Goal: Task Accomplishment & Management: Manage account settings

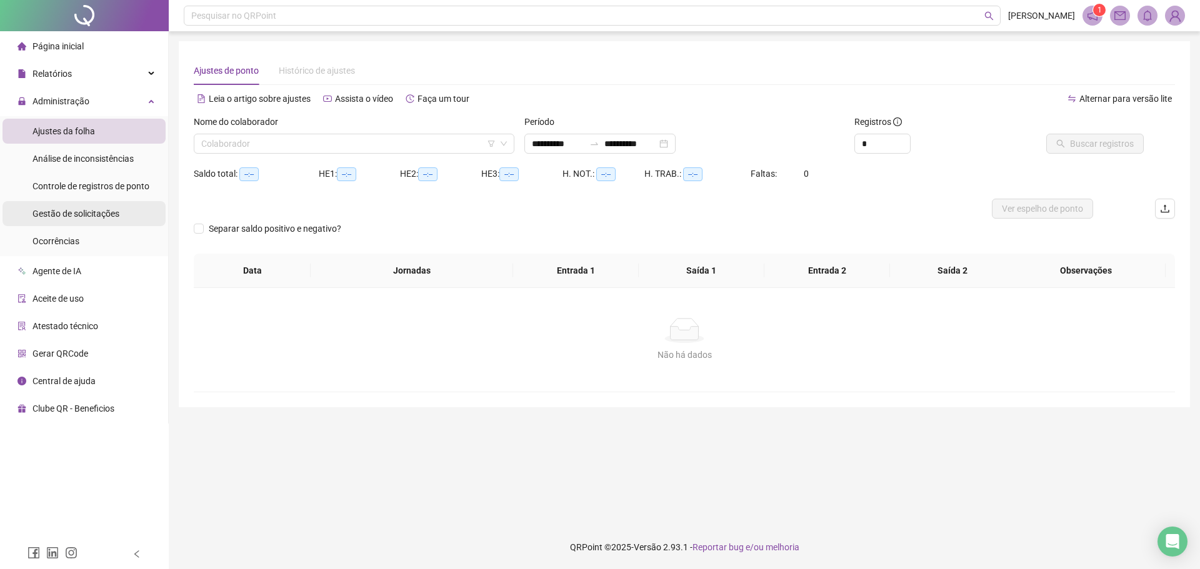
click at [91, 215] on span "Gestão de solicitações" at bounding box center [75, 214] width 87 height 10
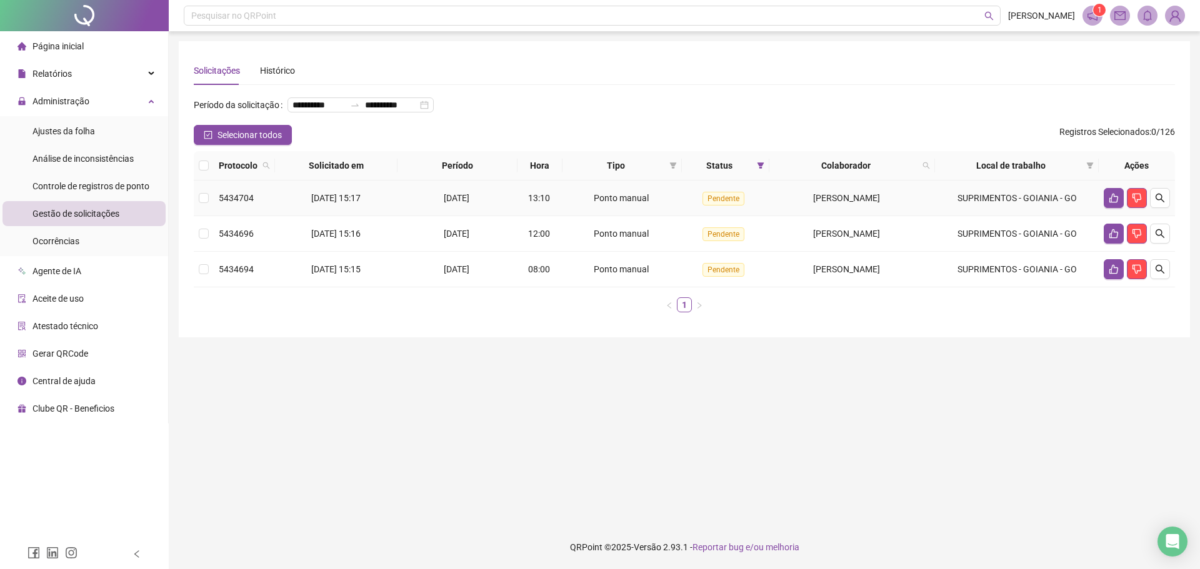
click at [800, 205] on div "[PERSON_NAME]" at bounding box center [846, 198] width 144 height 14
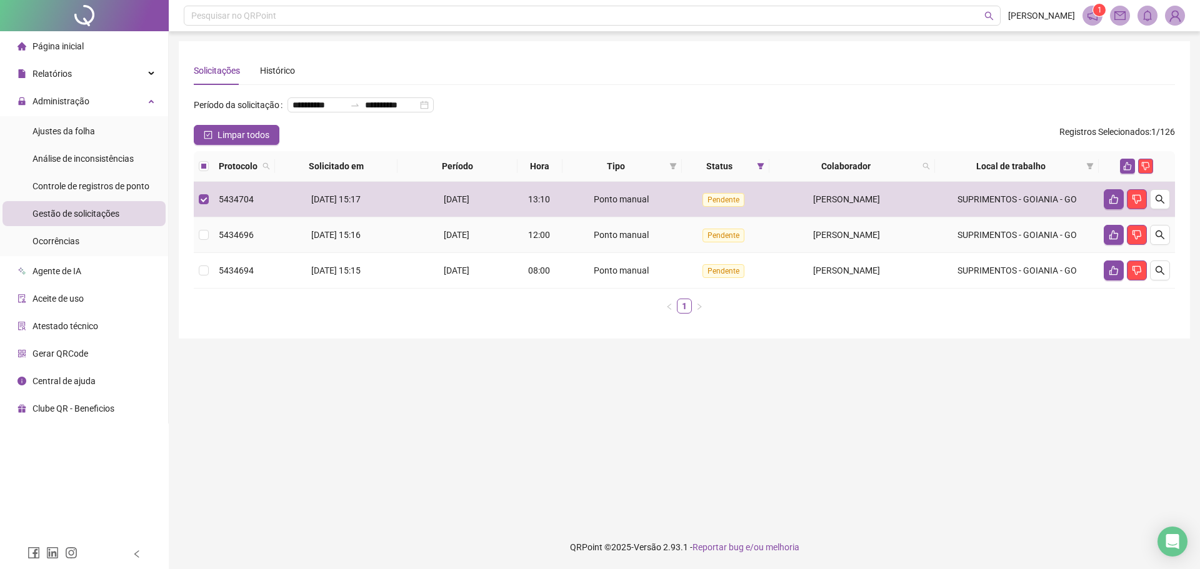
click at [812, 253] on td "[PERSON_NAME]" at bounding box center [852, 235] width 166 height 36
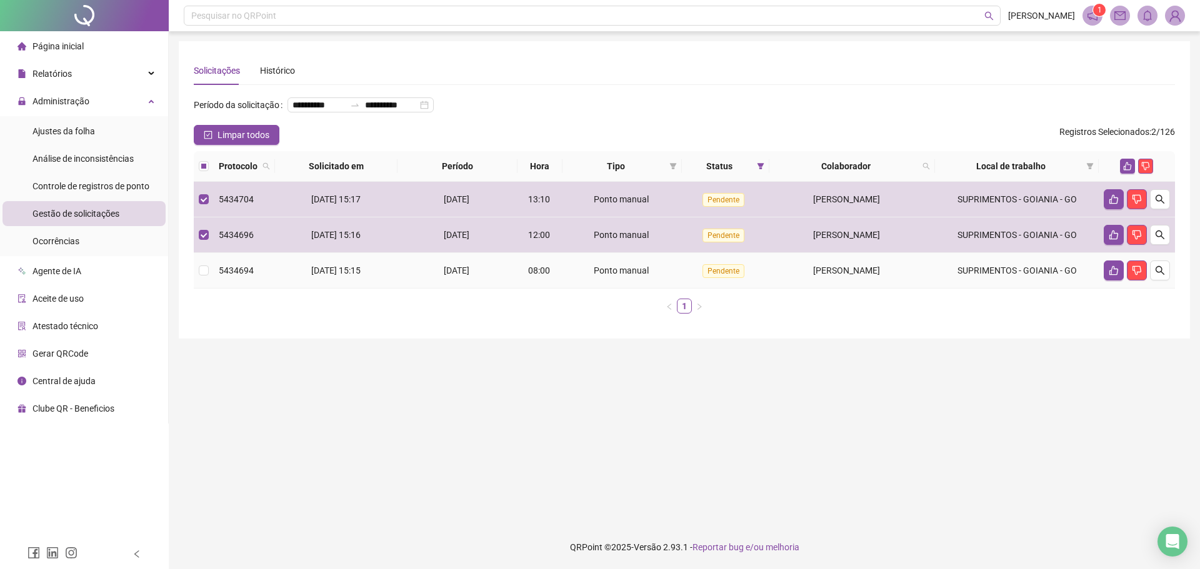
click at [813, 276] on span "[PERSON_NAME]" at bounding box center [846, 271] width 67 height 10
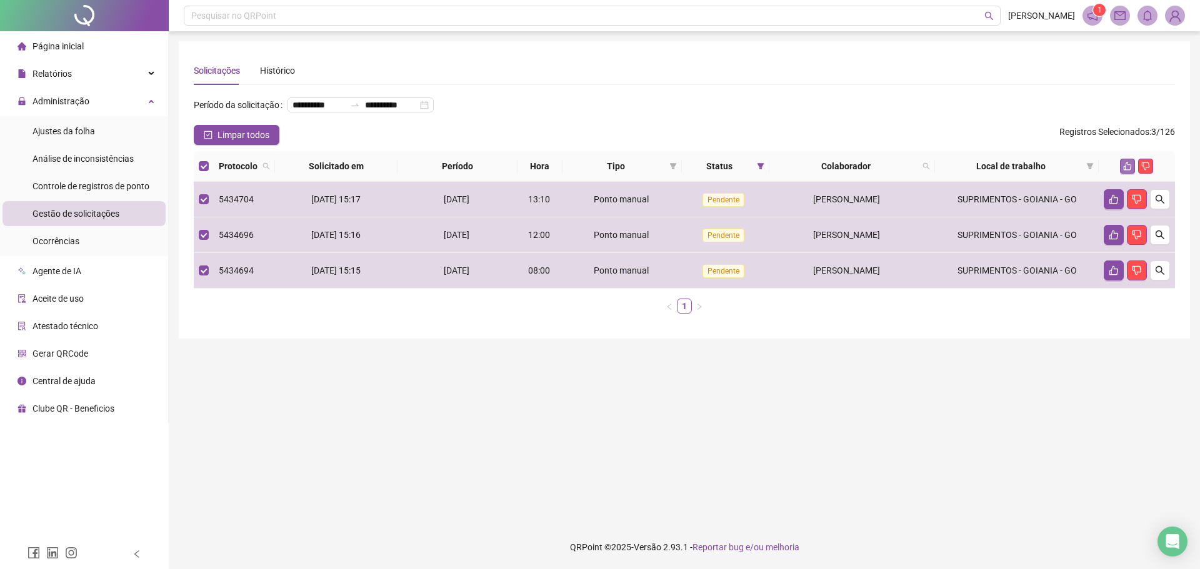
click at [1133, 174] on button "button" at bounding box center [1127, 166] width 15 height 15
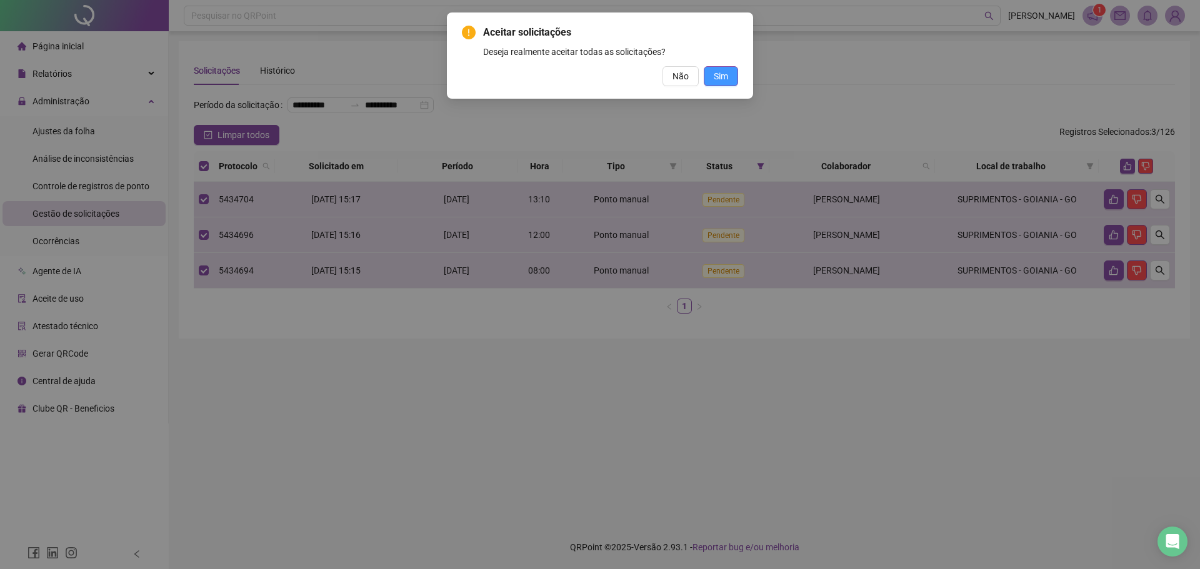
click at [733, 71] on button "Sim" at bounding box center [721, 76] width 34 height 20
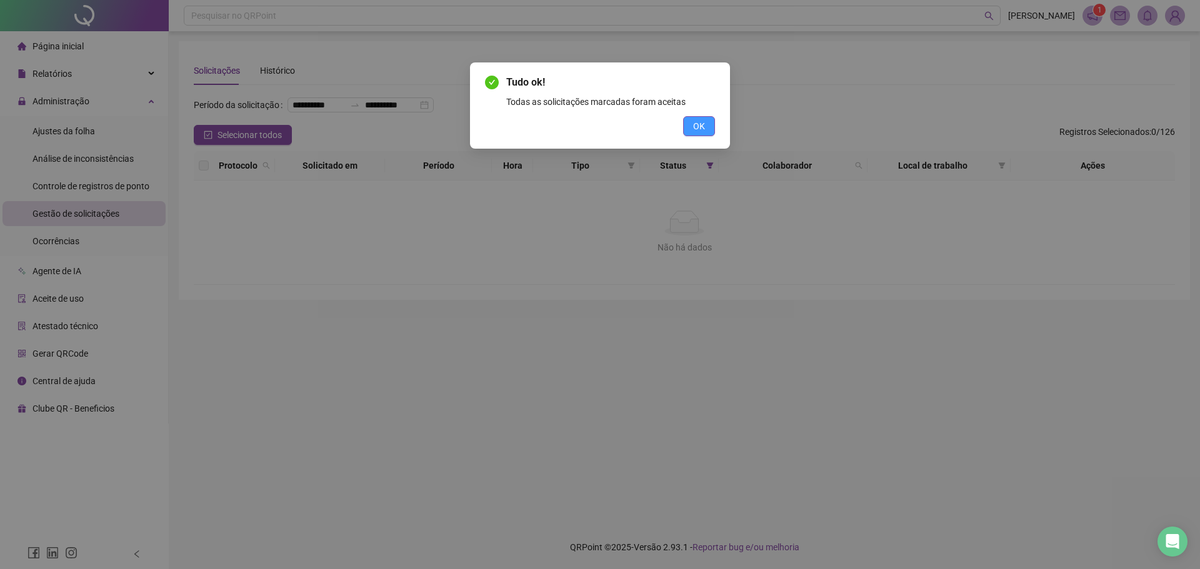
click at [697, 126] on span "OK" at bounding box center [699, 126] width 12 height 14
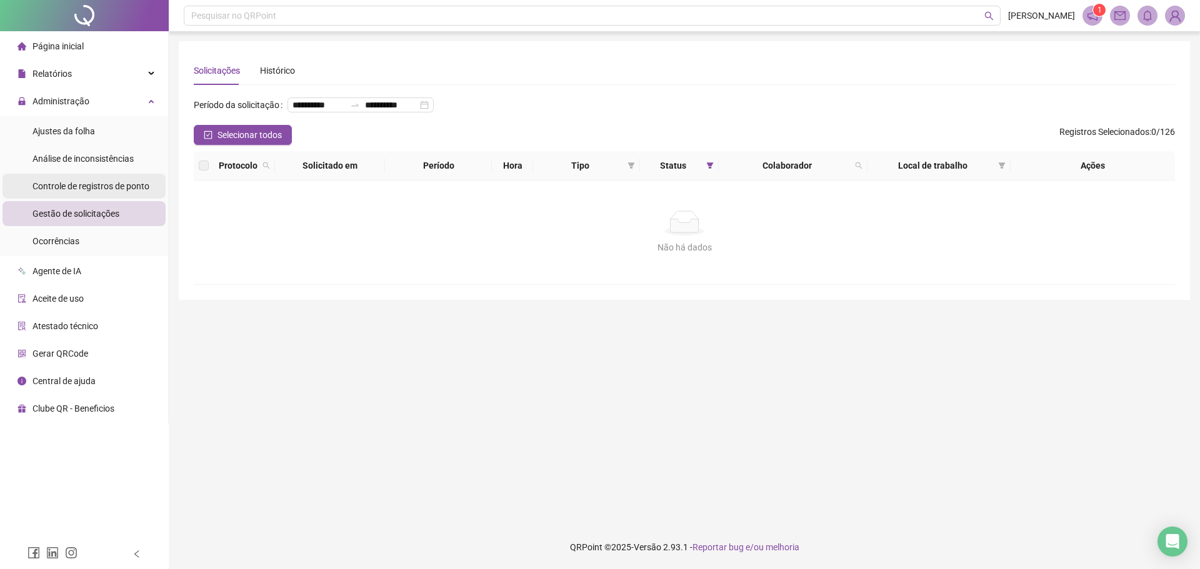
click at [74, 176] on div "Controle de registros de ponto" at bounding box center [90, 186] width 117 height 25
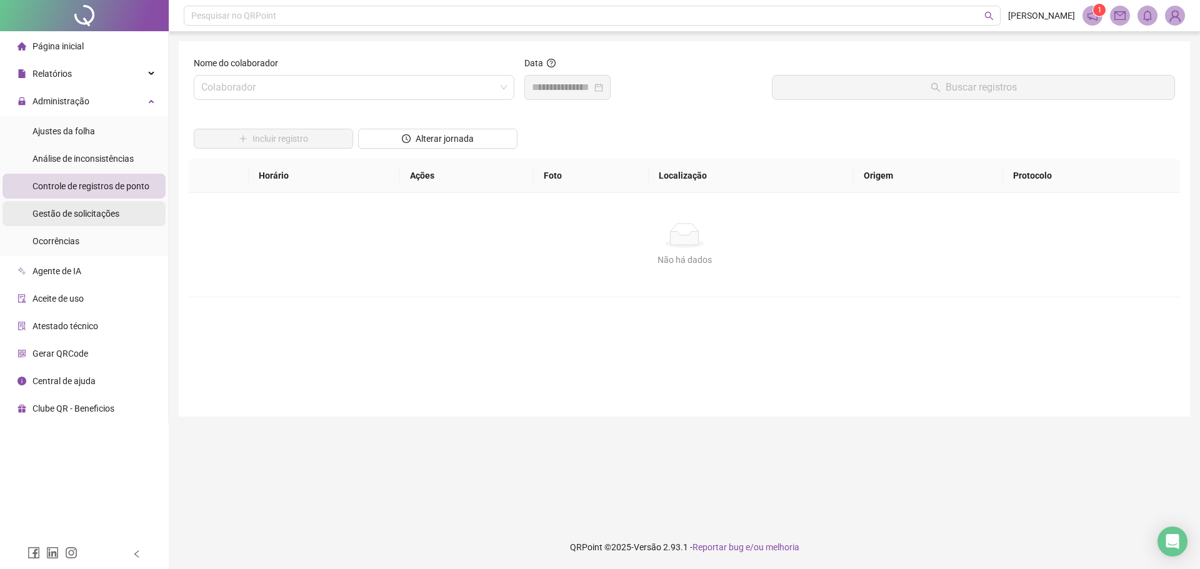
click at [79, 205] on div "Gestão de solicitações" at bounding box center [75, 213] width 87 height 25
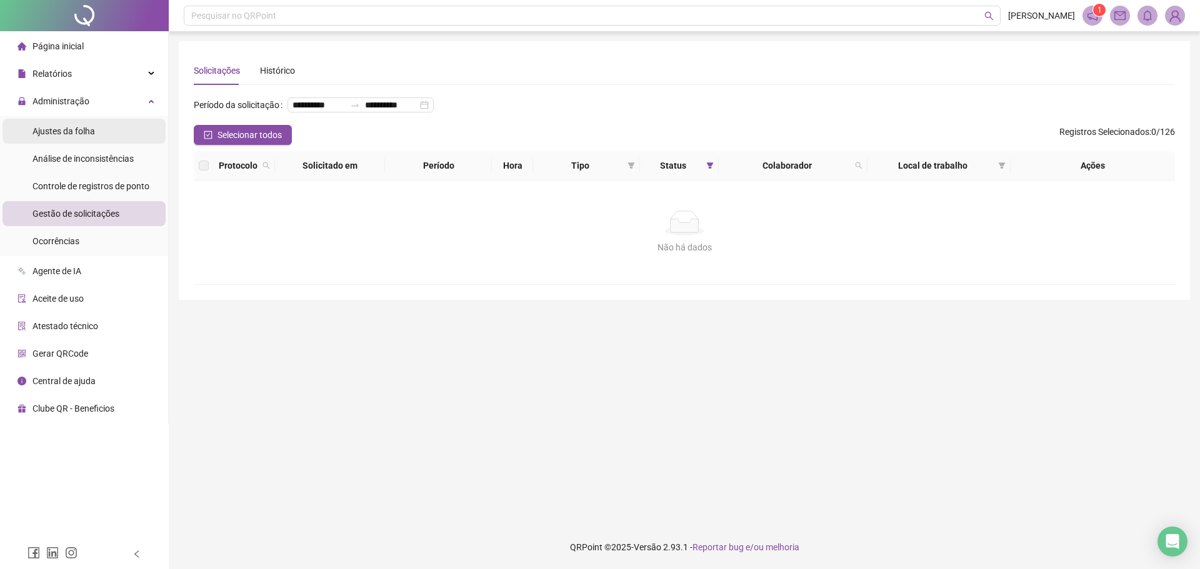
click at [92, 127] on span "Ajustes da folha" at bounding box center [63, 131] width 62 height 10
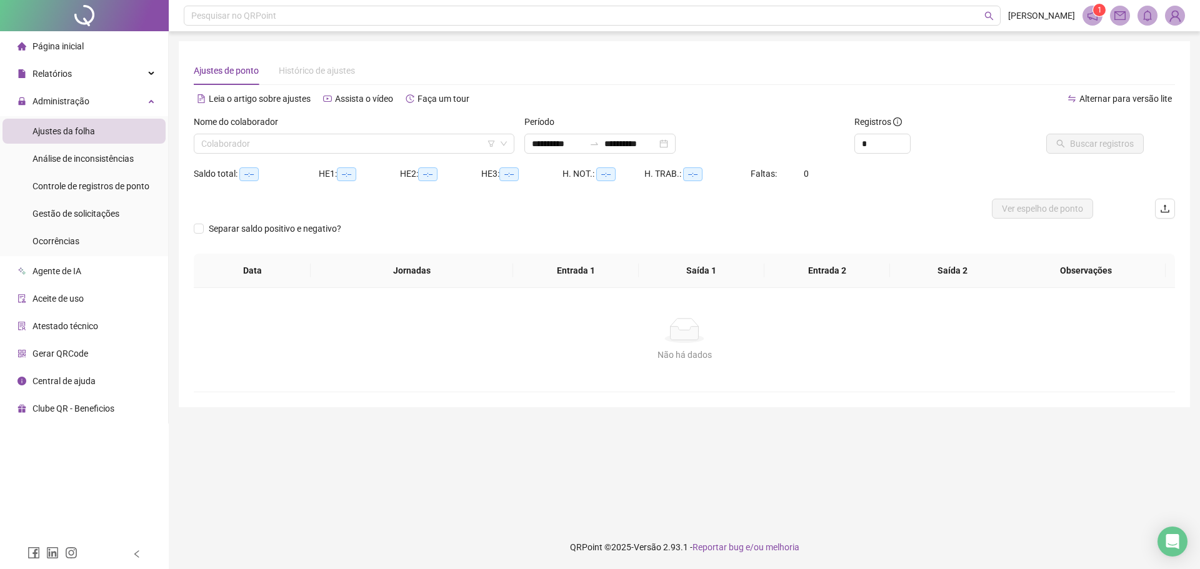
type input "**********"
click at [138, 214] on li "Gestão de solicitações" at bounding box center [83, 213] width 163 height 25
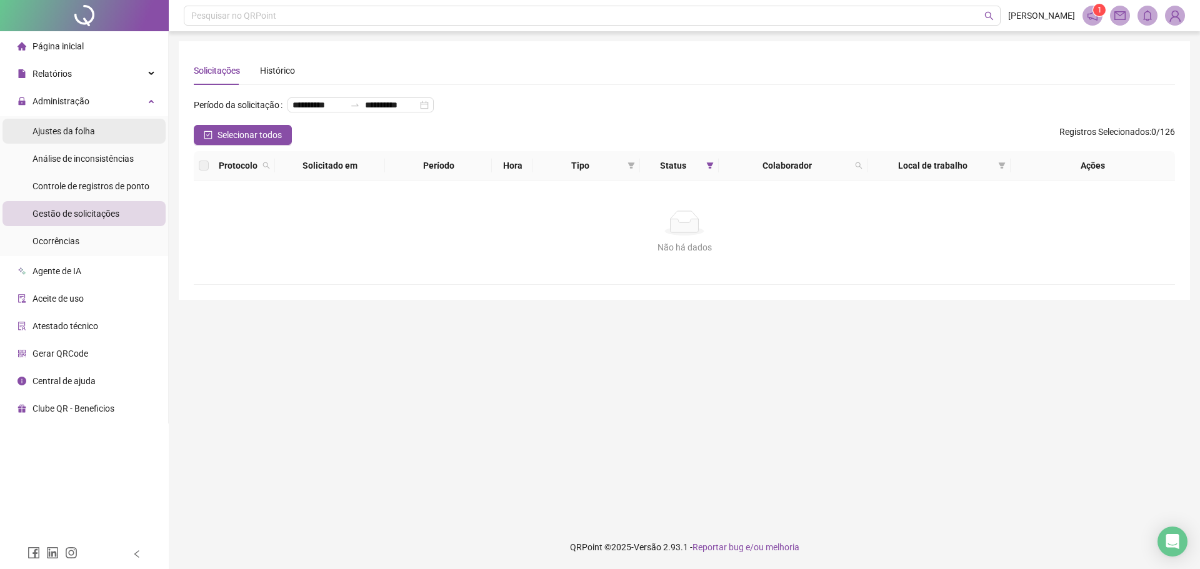
click at [93, 119] on div "Ajustes da folha" at bounding box center [63, 131] width 62 height 25
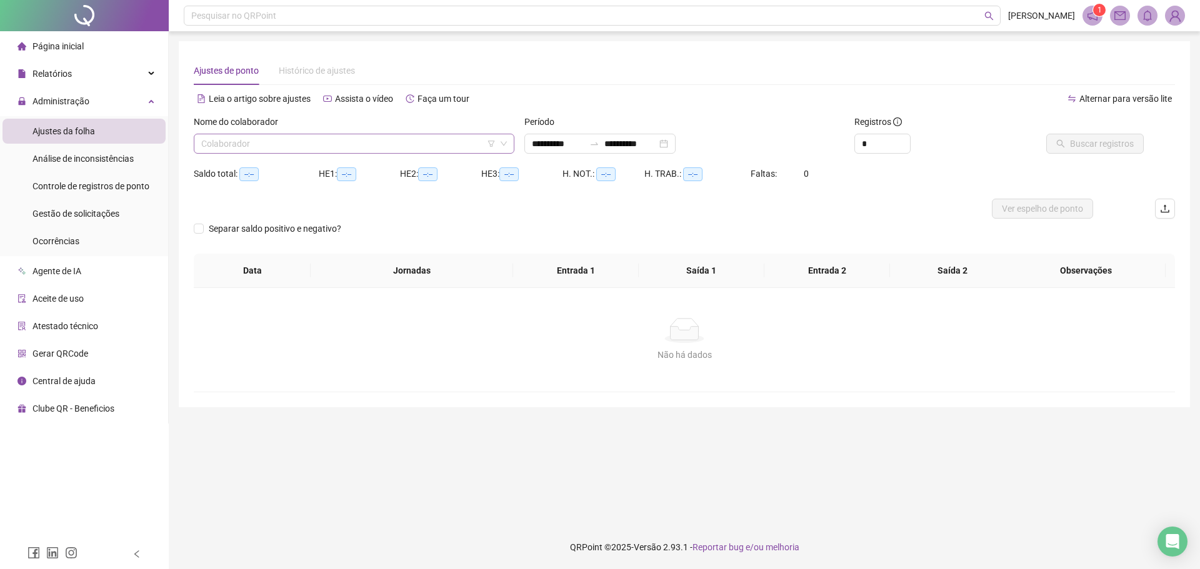
type input "**********"
click at [304, 139] on input "search" at bounding box center [348, 143] width 294 height 19
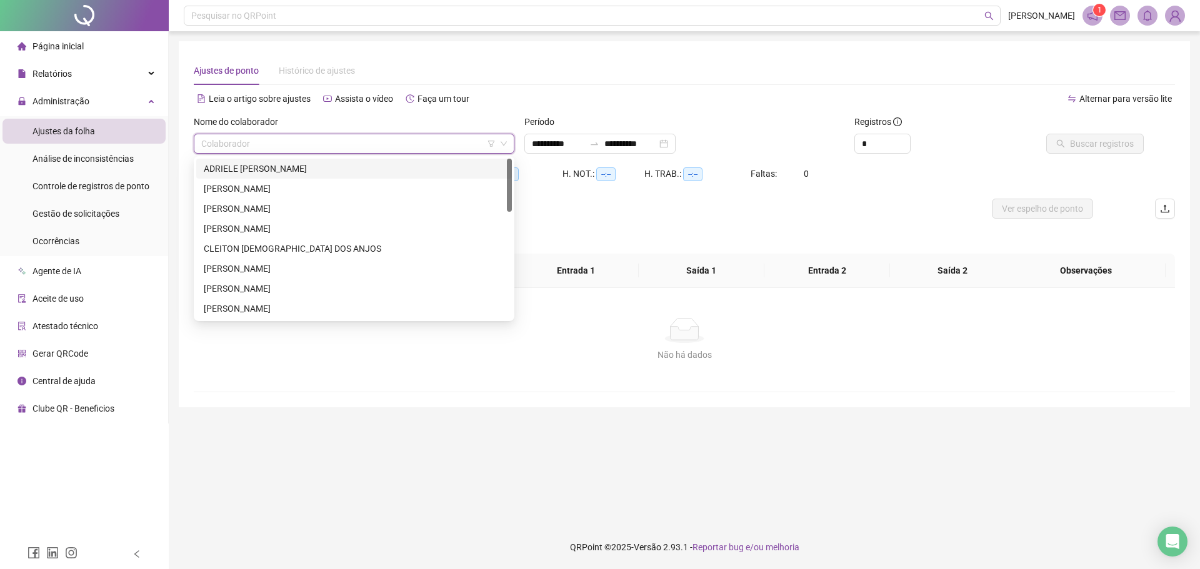
click at [242, 182] on div "[PERSON_NAME]" at bounding box center [354, 189] width 301 height 14
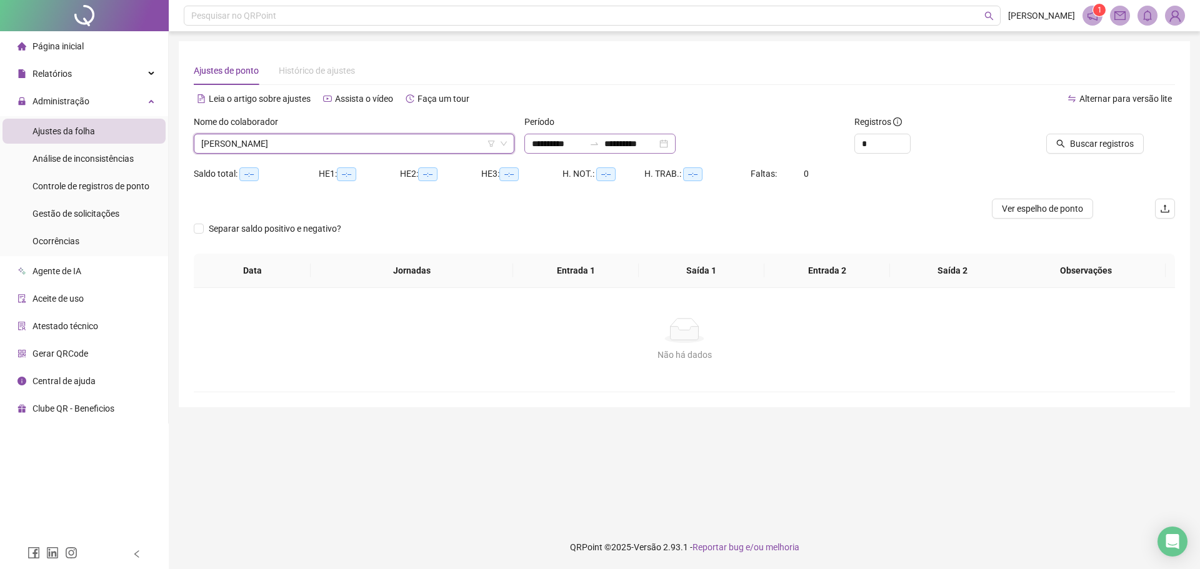
click at [676, 141] on div "**********" at bounding box center [599, 144] width 151 height 20
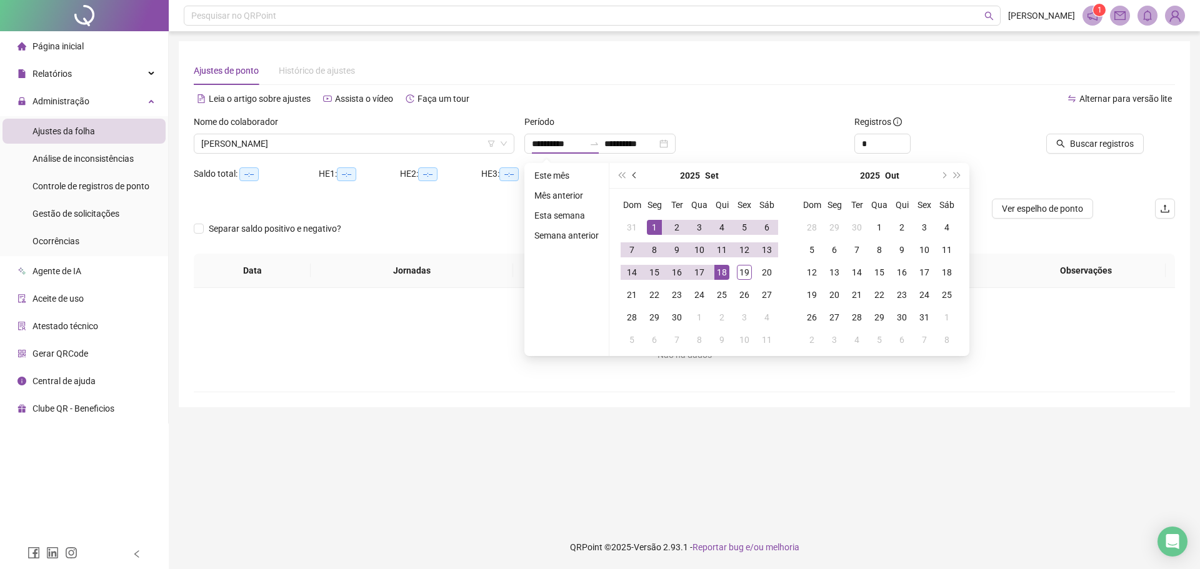
click at [632, 179] on button "prev-year" at bounding box center [635, 175] width 14 height 25
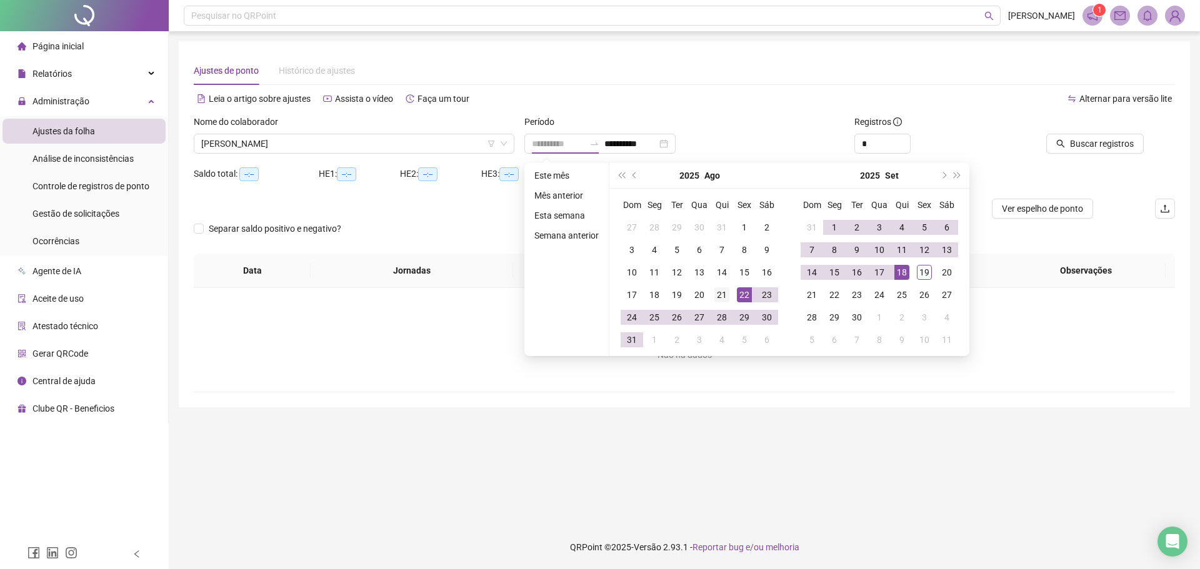
type input "**********"
click at [723, 296] on div "21" at bounding box center [721, 294] width 15 height 15
type input "**********"
click at [931, 269] on td "19" at bounding box center [924, 272] width 22 height 22
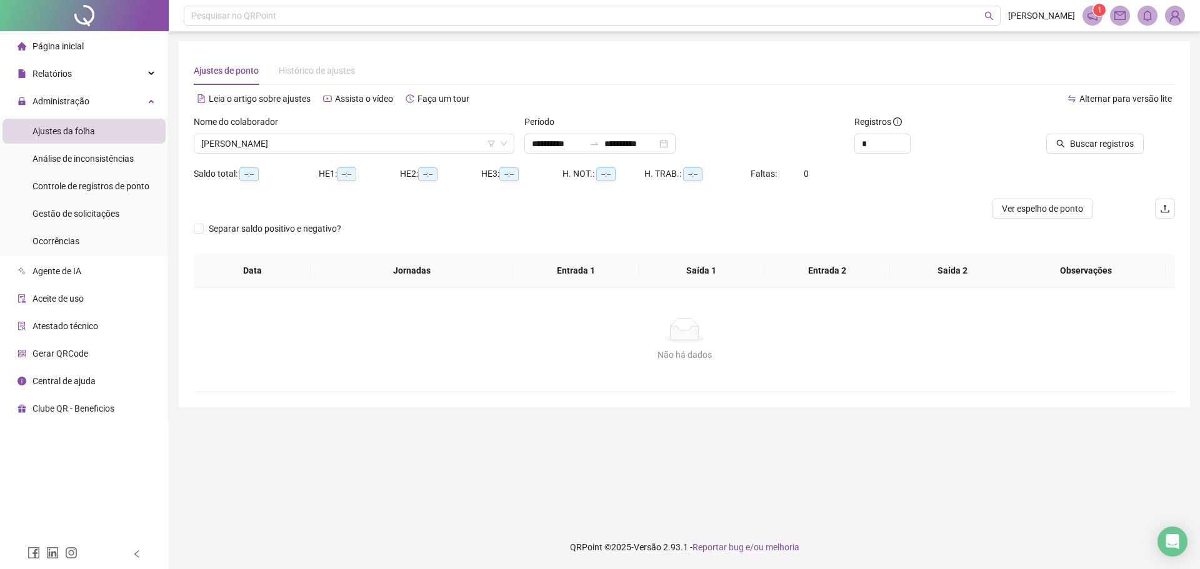
click at [1132, 132] on div at bounding box center [1082, 124] width 124 height 19
click at [1128, 136] on button "Buscar registros" at bounding box center [1094, 144] width 97 height 20
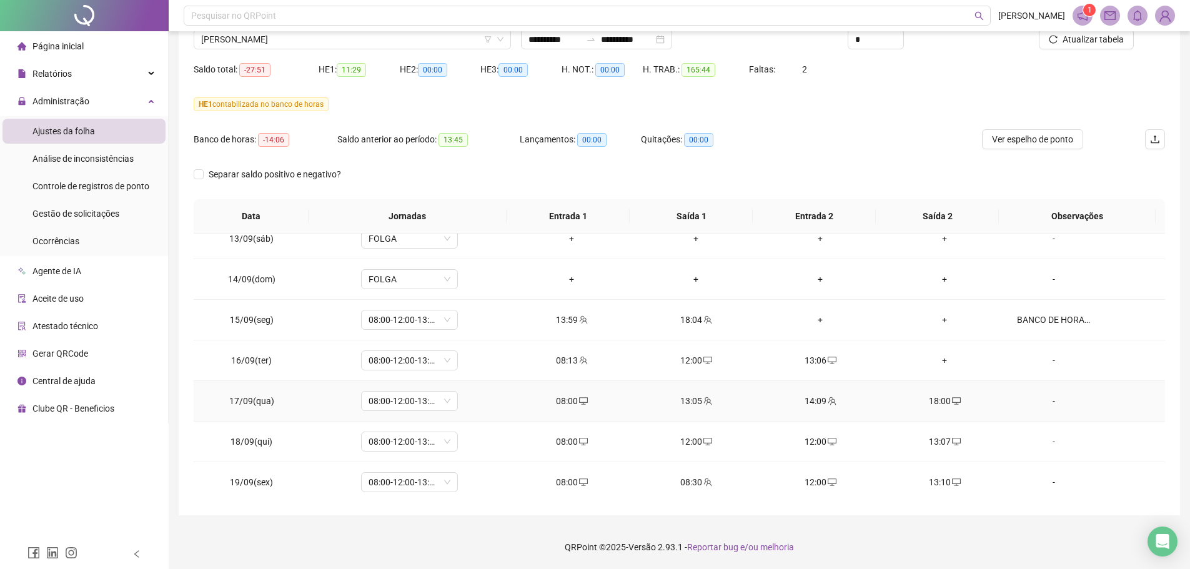
scroll to position [952, 0]
click at [930, 359] on div "+" at bounding box center [945, 358] width 104 height 14
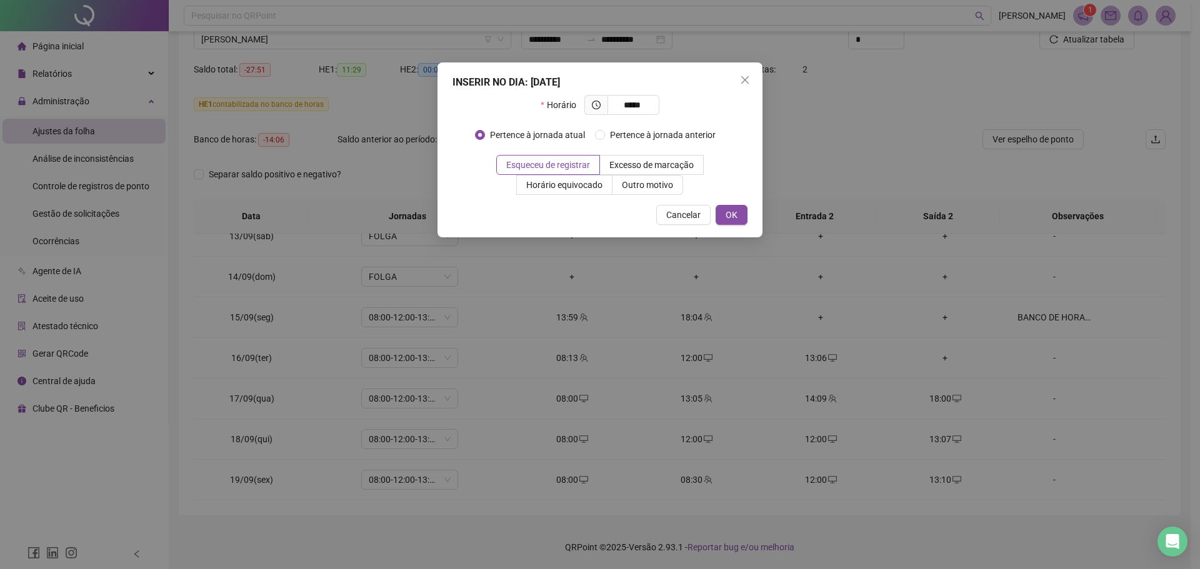
type input "*****"
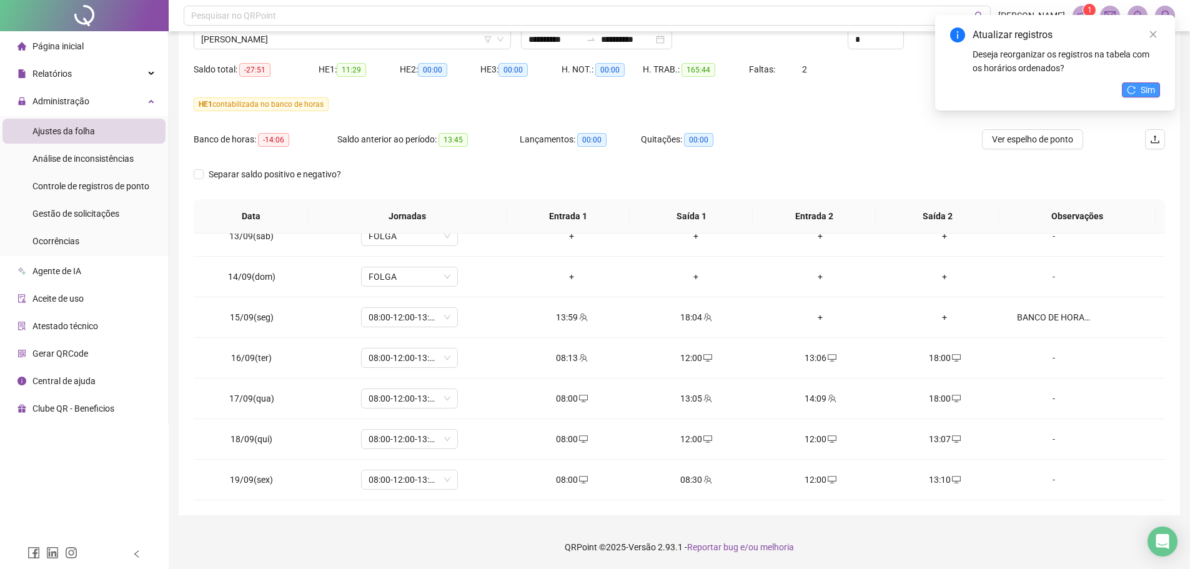
click at [1124, 85] on button "Sim" at bounding box center [1141, 89] width 38 height 15
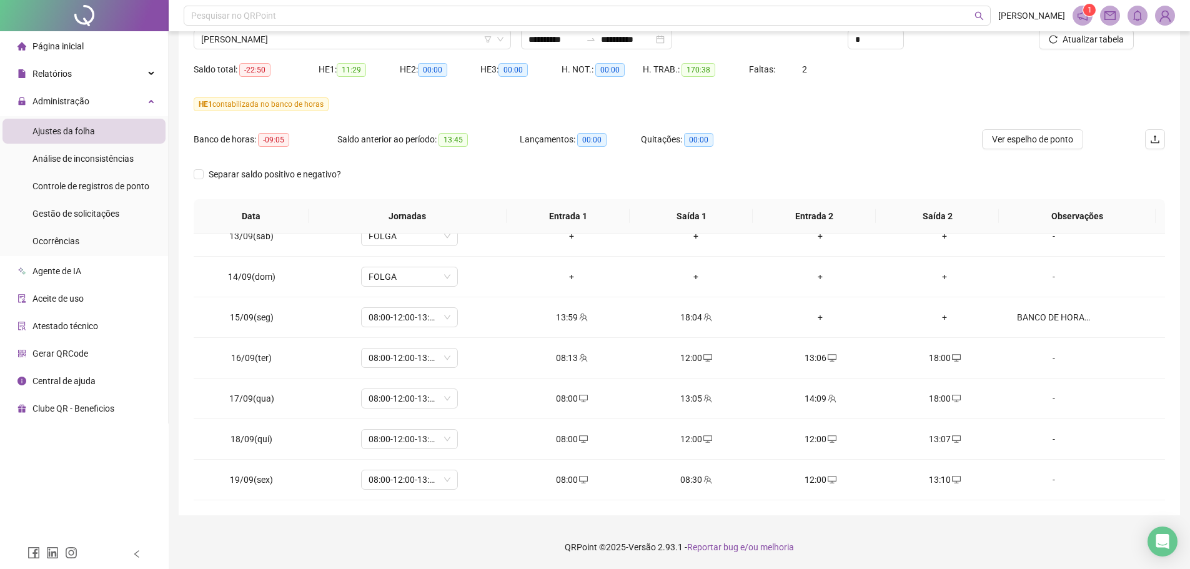
click at [914, 124] on div "HE 1 contabilizada no banco de horas" at bounding box center [680, 111] width 972 height 35
click at [579, 485] on span at bounding box center [583, 480] width 10 height 10
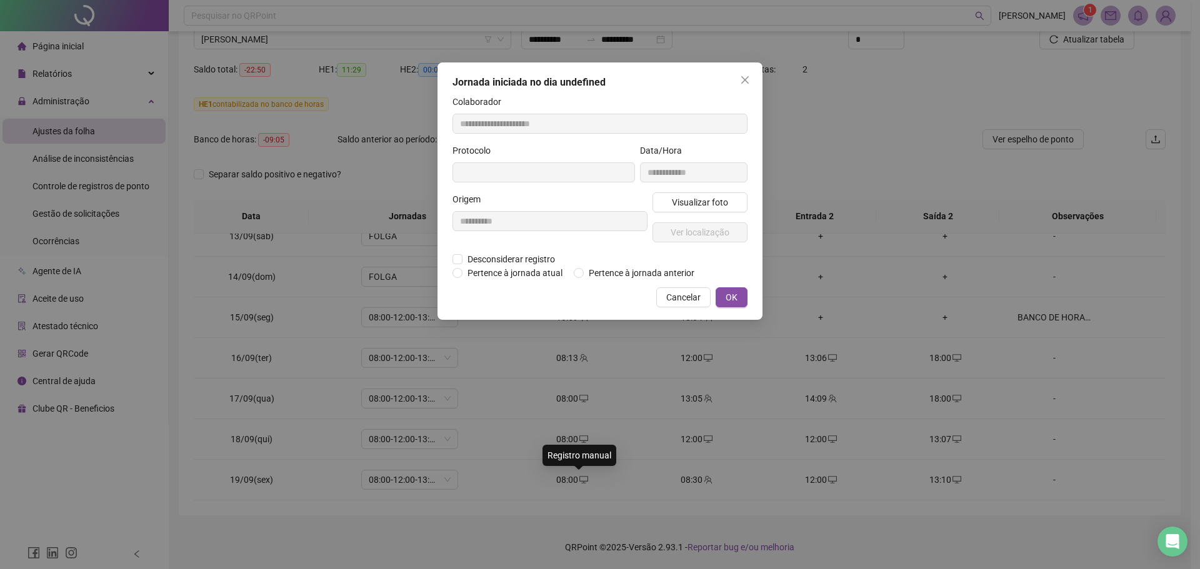
type input "**********"
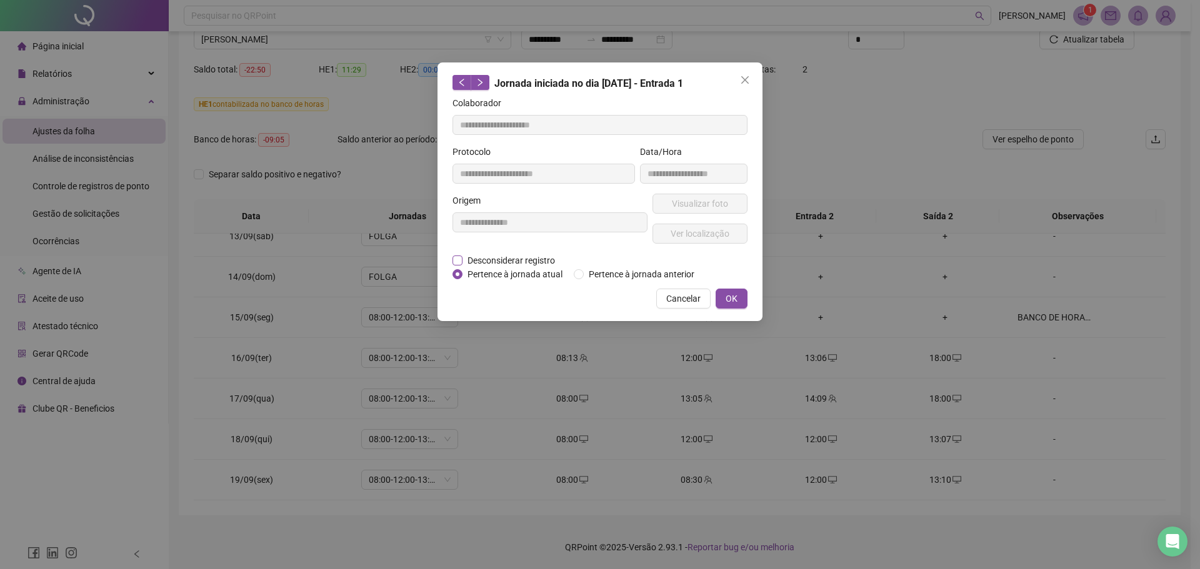
click at [537, 255] on span "Desconsiderar registro" at bounding box center [510, 261] width 97 height 14
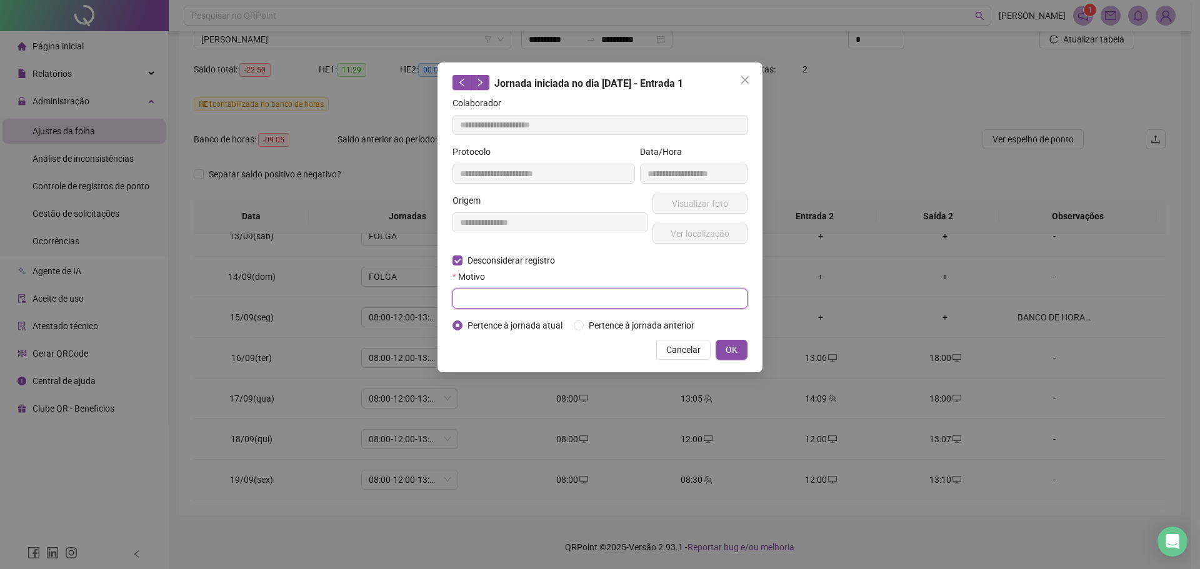
click at [529, 299] on input "text" at bounding box center [599, 299] width 295 height 20
click at [529, 298] on input "**********" at bounding box center [599, 299] width 295 height 20
click at [529, 297] on input "**********" at bounding box center [599, 299] width 295 height 20
type input "**********"
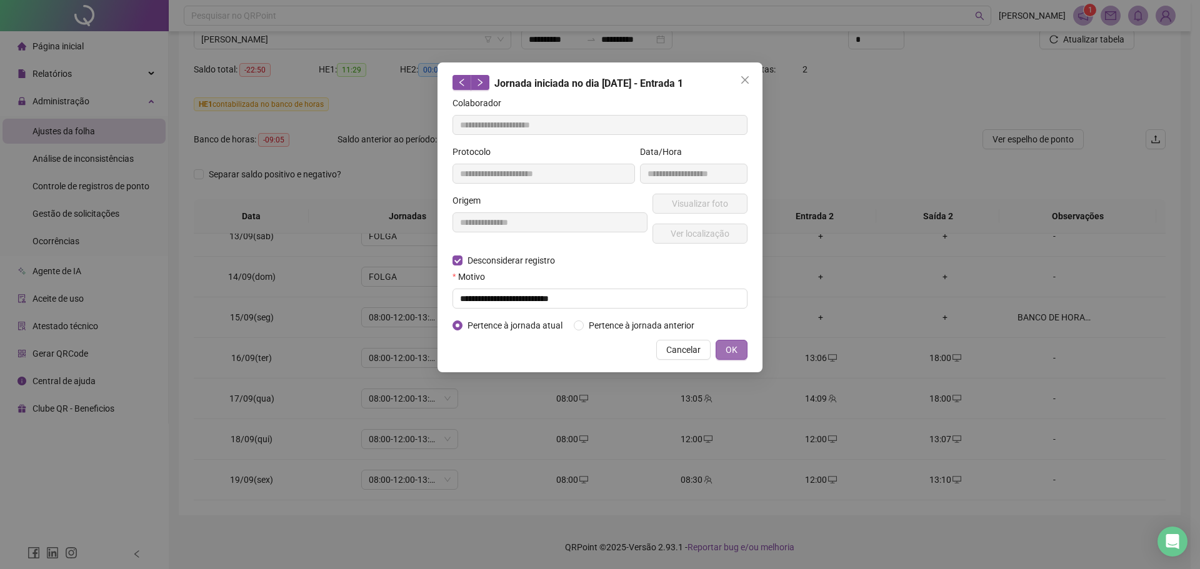
click at [737, 349] on span "OK" at bounding box center [732, 350] width 12 height 14
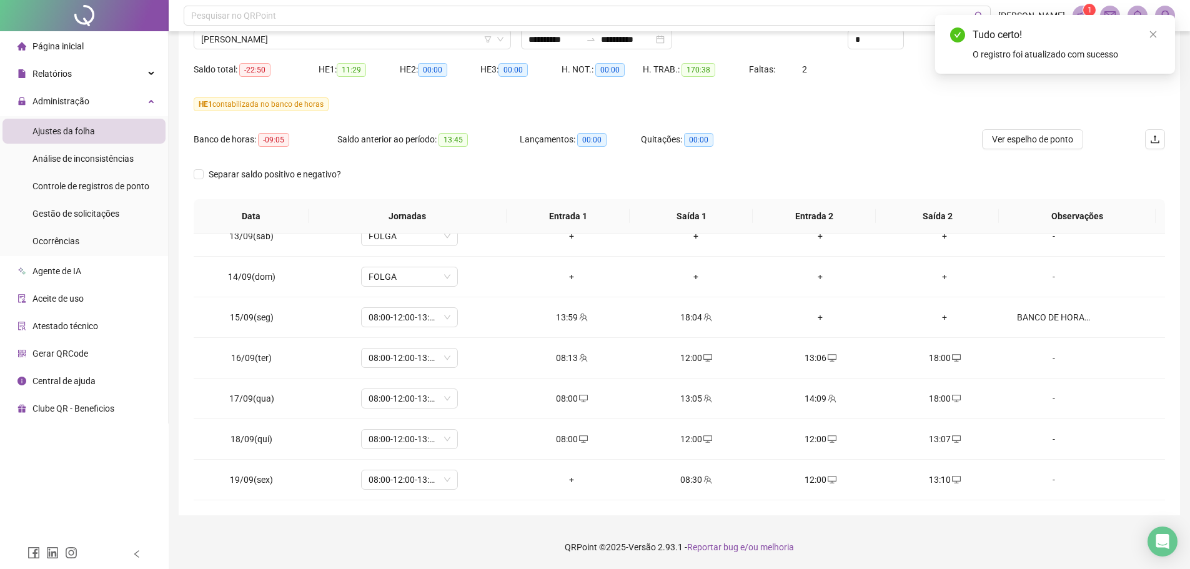
click at [1161, 33] on div "Tudo certo! O registro foi atualizado com sucesso" at bounding box center [1055, 44] width 240 height 59
click at [1151, 33] on icon "close" at bounding box center [1153, 34] width 9 height 9
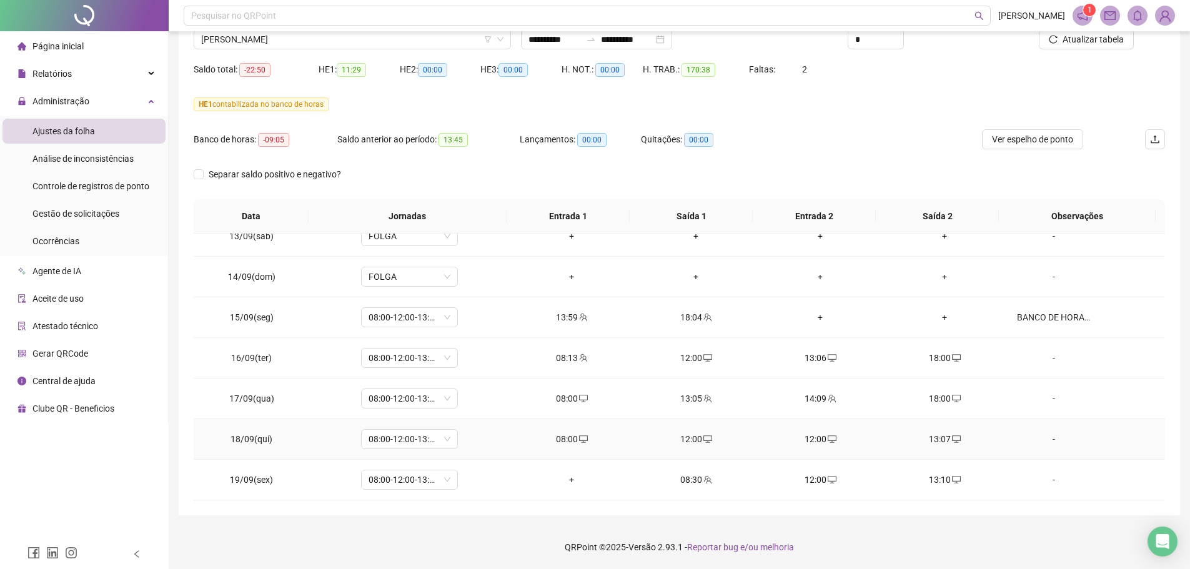
click at [704, 439] on icon "desktop" at bounding box center [708, 439] width 9 height 9
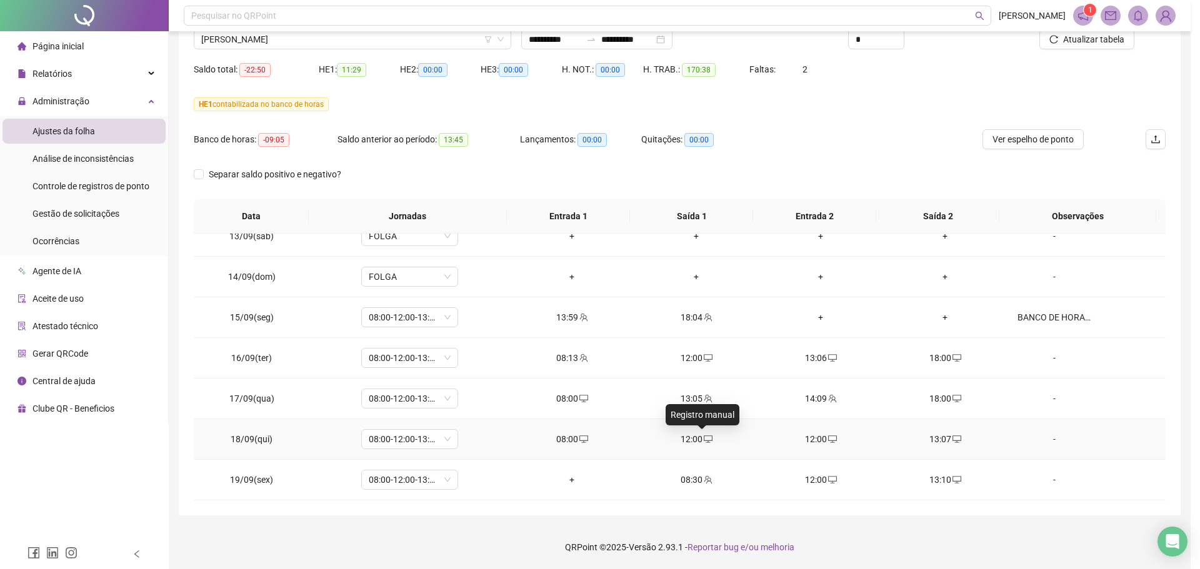
type input "**********"
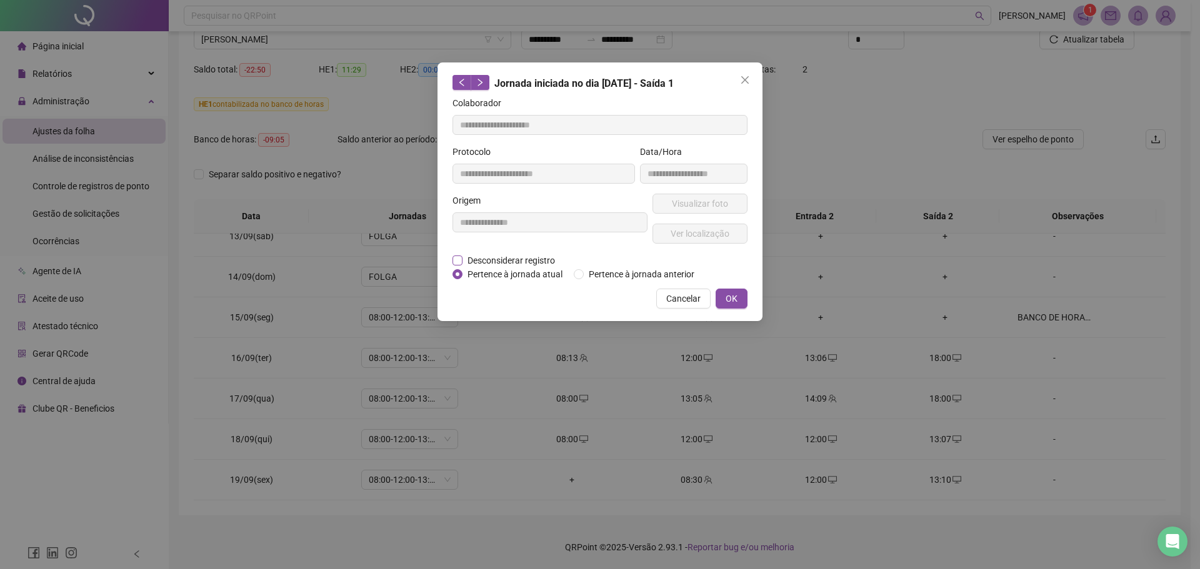
click at [503, 258] on span "Desconsiderar registro" at bounding box center [510, 261] width 97 height 14
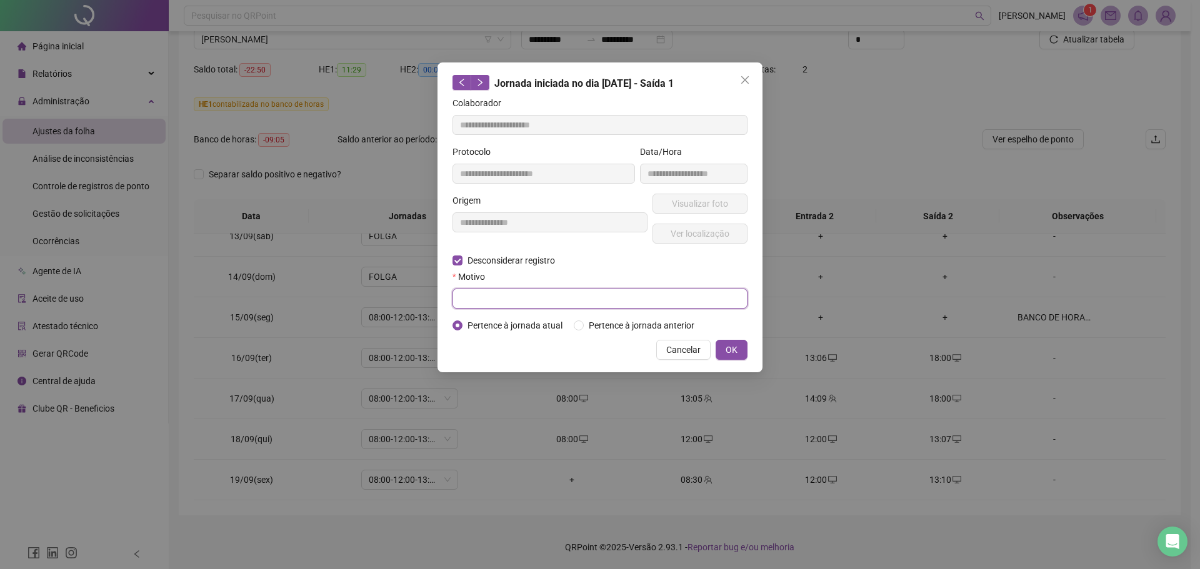
click at [521, 300] on input "text" at bounding box center [599, 299] width 295 height 20
paste input "**********"
type input "**********"
click at [736, 350] on span "OK" at bounding box center [732, 350] width 12 height 14
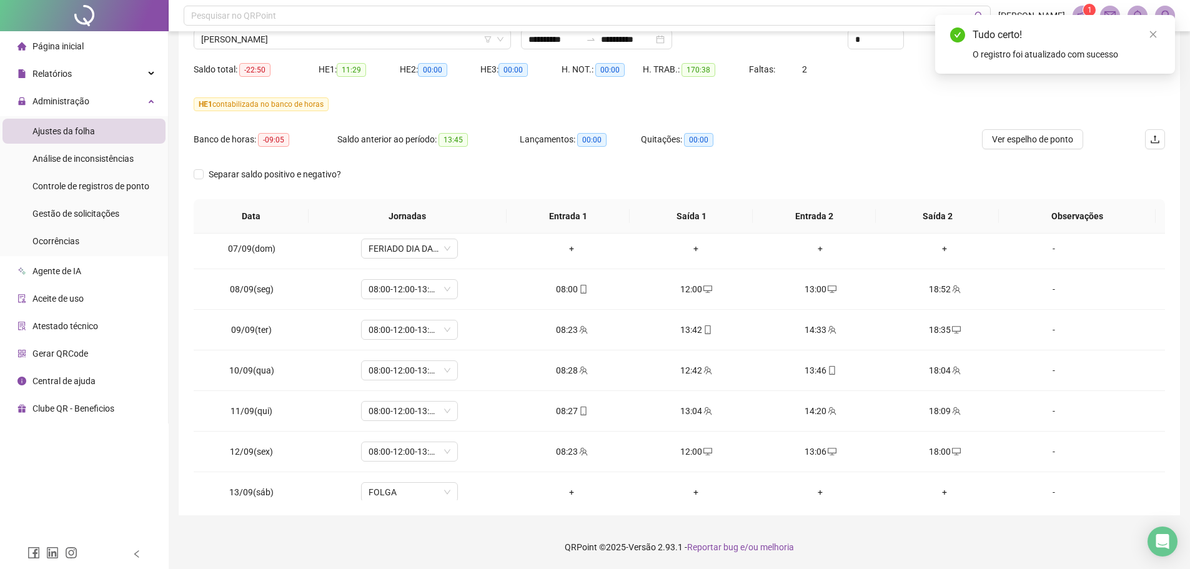
scroll to position [639, 0]
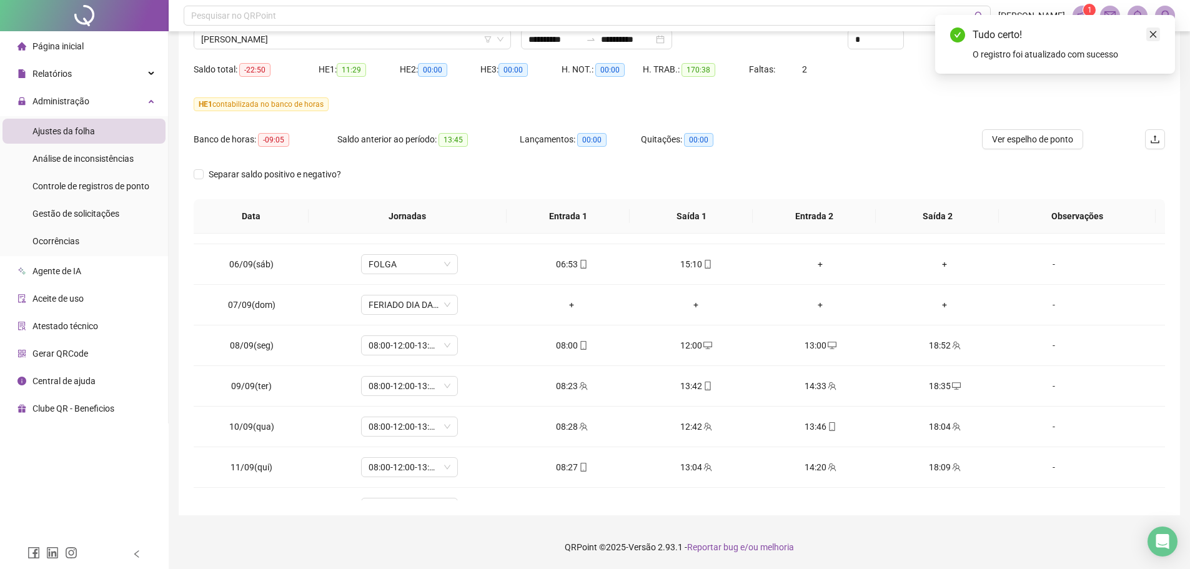
click at [1157, 31] on icon "close" at bounding box center [1153, 34] width 9 height 9
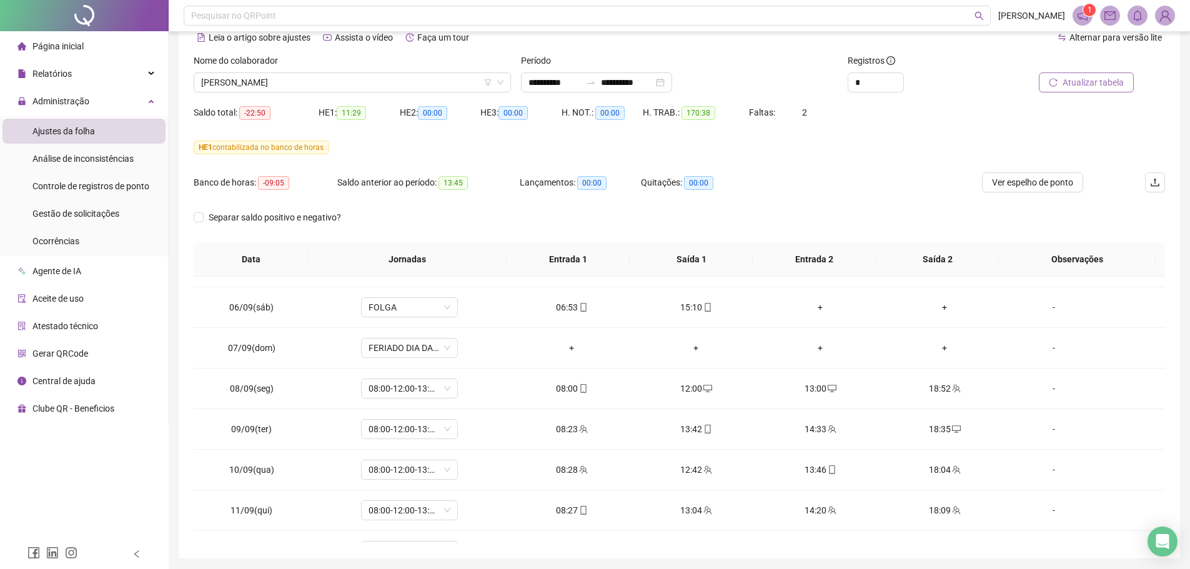
scroll to position [0, 0]
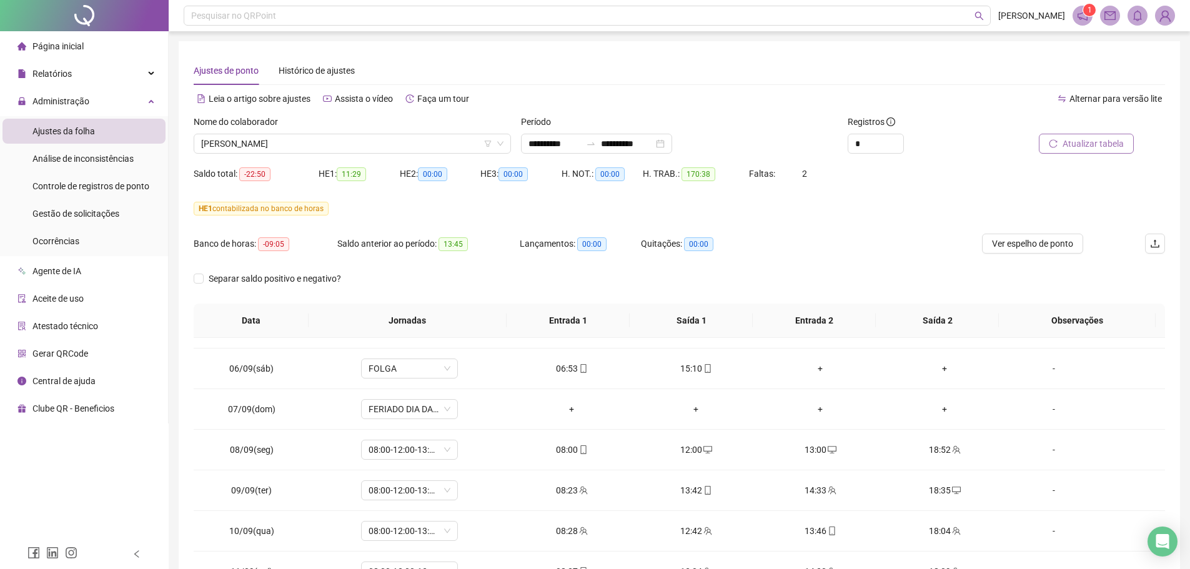
click at [1095, 137] on span "Atualizar tabela" at bounding box center [1093, 144] width 61 height 14
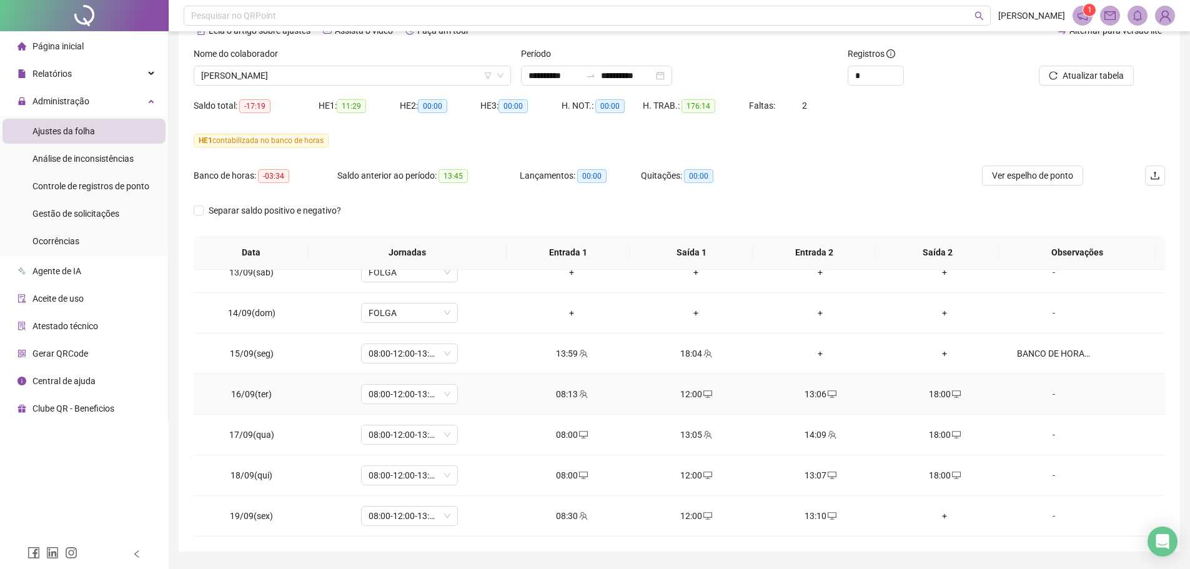
scroll to position [104, 0]
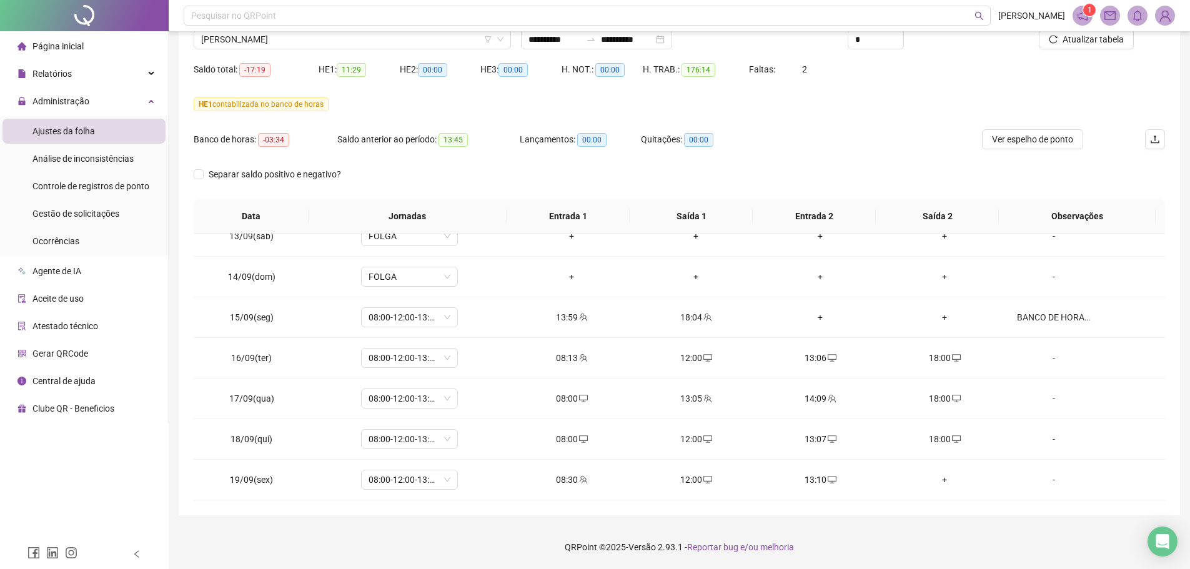
click at [888, 537] on footer "QRPoint © 2025 - Versão 2.93.1 - Reportar bug e/ou melhoria" at bounding box center [680, 548] width 1022 height 44
click at [449, 520] on div "**********" at bounding box center [680, 233] width 1022 height 674
drag, startPoint x: 516, startPoint y: 450, endPoint x: 951, endPoint y: 552, distance: 447.5
click at [939, 453] on tr "18/09(qui) 08:00-12:00-13:12-18:00 08:00 12:00 13:07 18:00 -" at bounding box center [680, 439] width 972 height 41
click at [939, 556] on footer "QRPoint © 2025 - Versão 2.93.1 - Reportar bug e/ou melhoria" at bounding box center [680, 548] width 1022 height 44
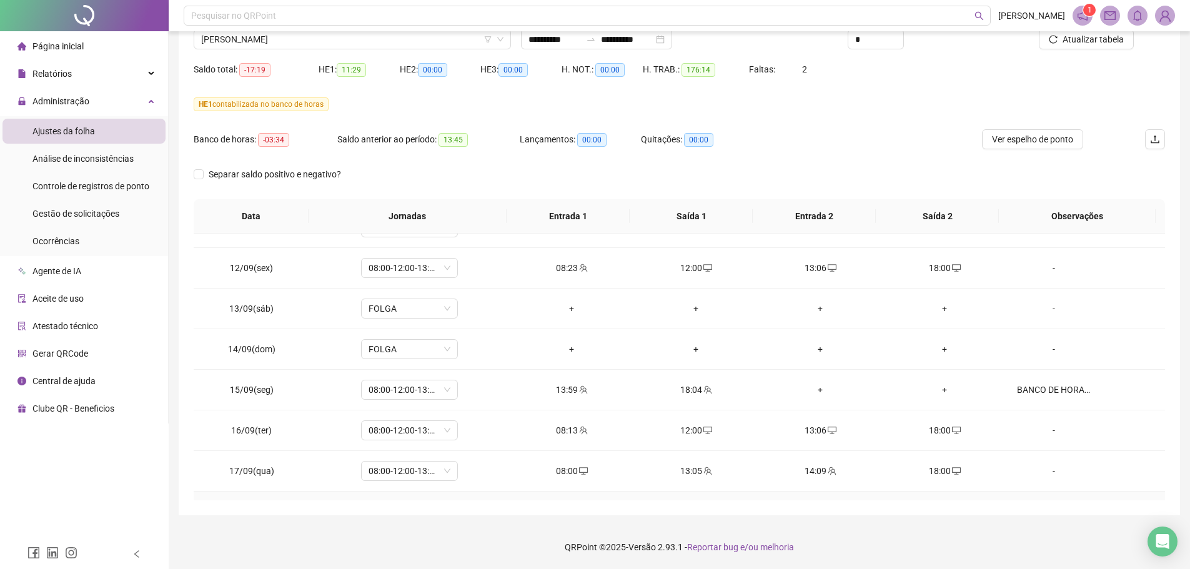
scroll to position [952, 0]
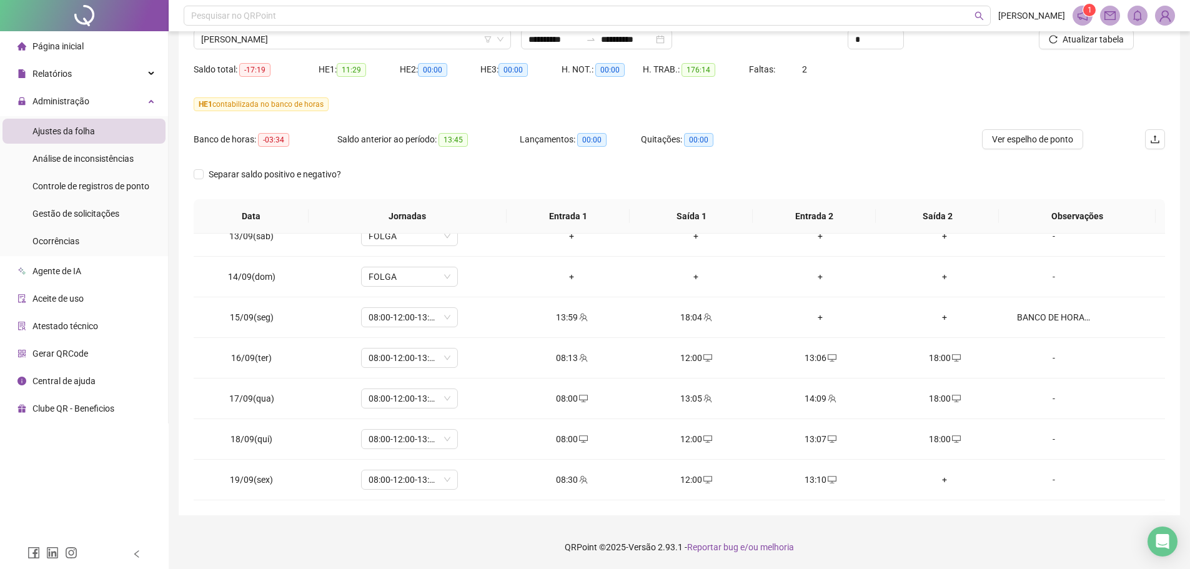
click at [940, 526] on footer "QRPoint © 2025 - Versão 2.93.1 - Reportar bug e/ou melhoria" at bounding box center [680, 548] width 1022 height 44
click at [939, 526] on footer "QRPoint © 2025 - Versão 2.93.1 - Reportar bug e/ou melhoria" at bounding box center [680, 548] width 1022 height 44
click at [936, 512] on div "**********" at bounding box center [680, 226] width 1002 height 579
click at [928, 563] on footer "QRPoint © 2025 - Versão 2.93.1 - Reportar bug e/ou melhoria" at bounding box center [680, 548] width 1022 height 44
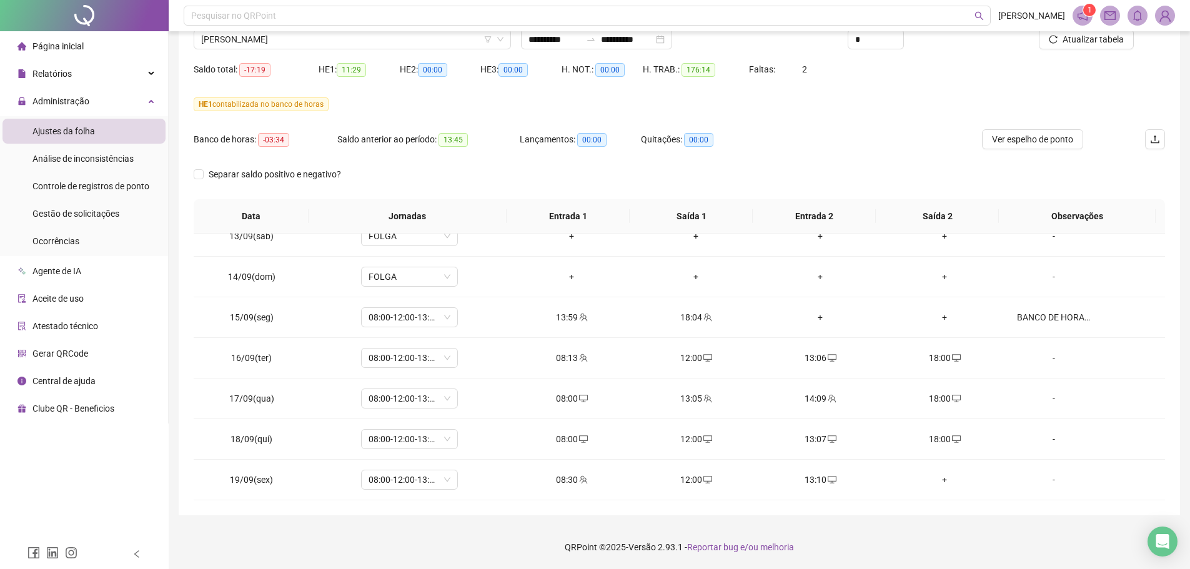
click at [884, 538] on footer "QRPoint © 2025 - Versão 2.93.1 - Reportar bug e/ou melhoria" at bounding box center [680, 548] width 1022 height 44
click at [884, 537] on footer "QRPoint © 2025 - Versão 2.93.1 - Reportar bug e/ou melhoria" at bounding box center [680, 548] width 1022 height 44
click at [832, 144] on div "Banco de horas: -03:34 Saldo anterior ao período: 13:45 Lançamentos: 00:00 Quit…" at bounding box center [558, 146] width 729 height 35
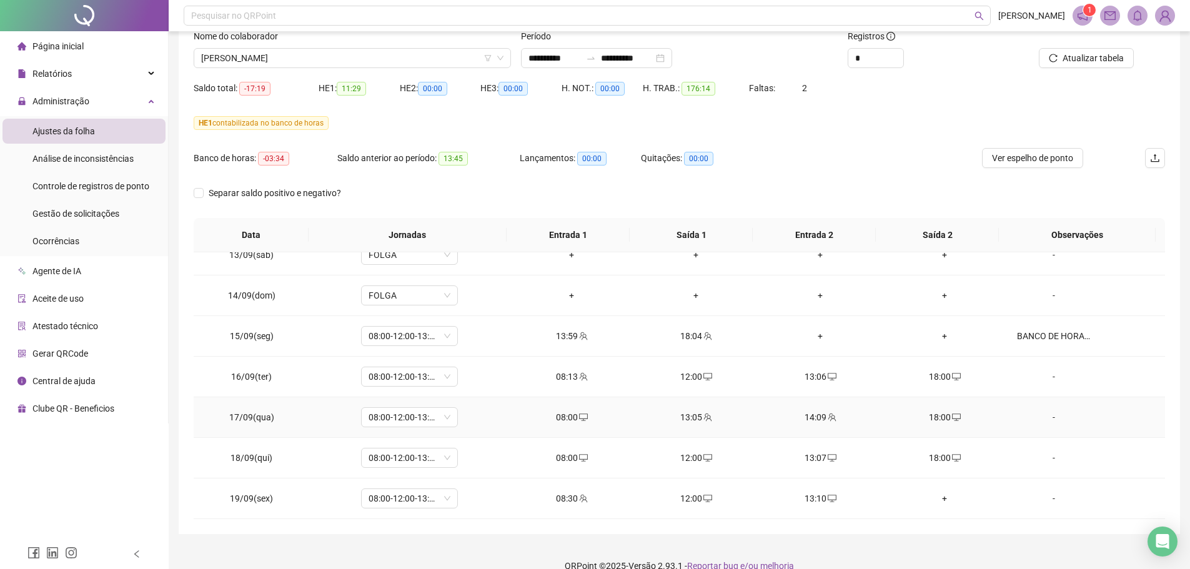
scroll to position [104, 0]
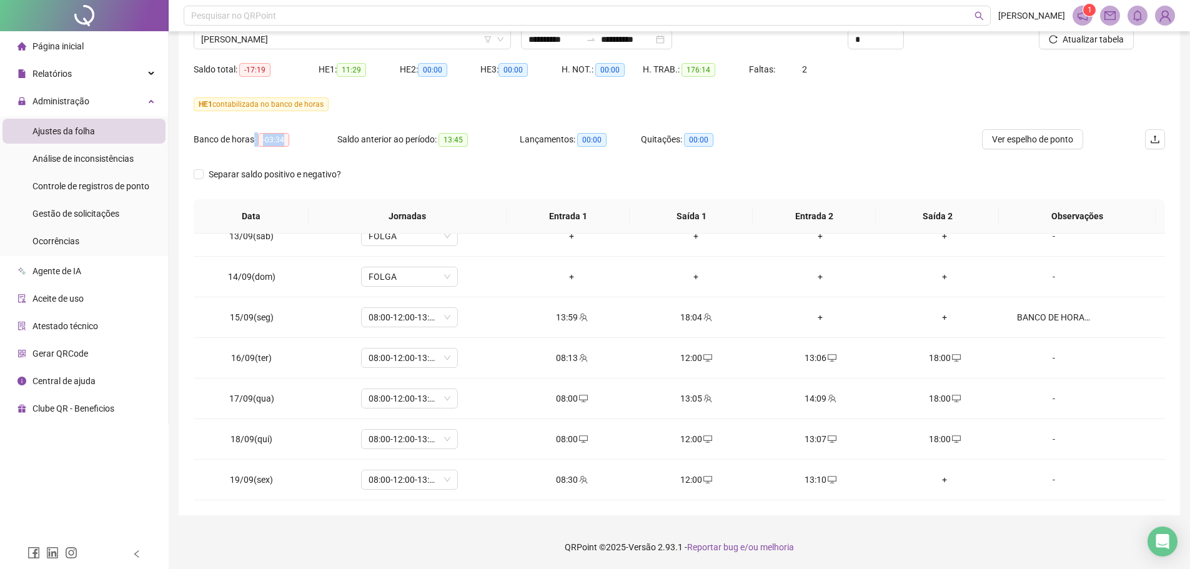
click at [252, 147] on div "Banco de horas: -03:34" at bounding box center [266, 139] width 144 height 20
click at [682, 200] on th "Saída 1" at bounding box center [691, 216] width 123 height 34
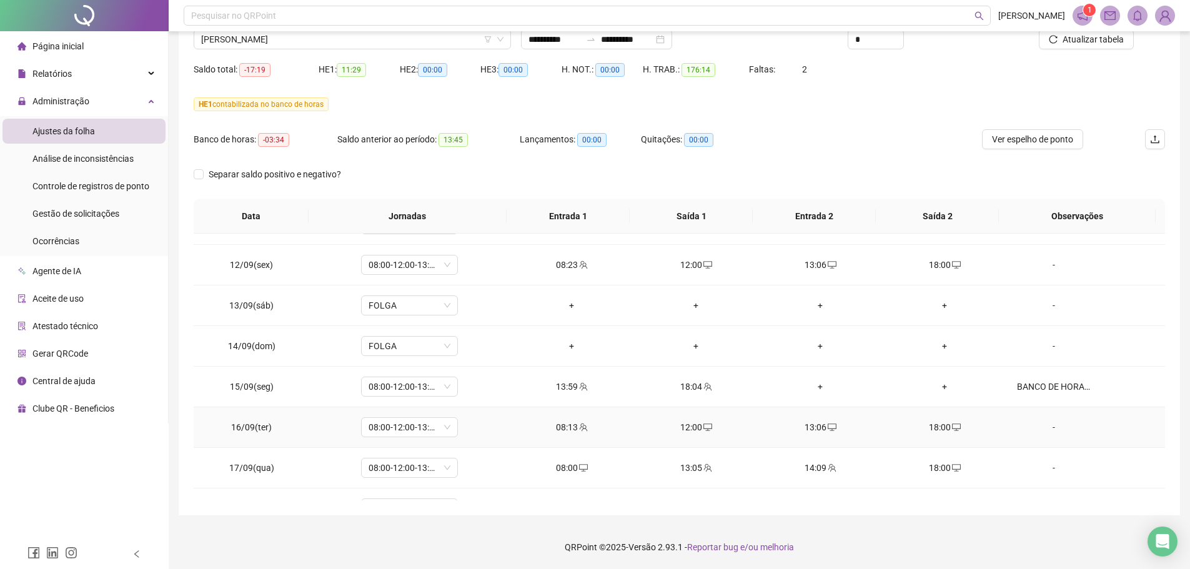
scroll to position [889, 0]
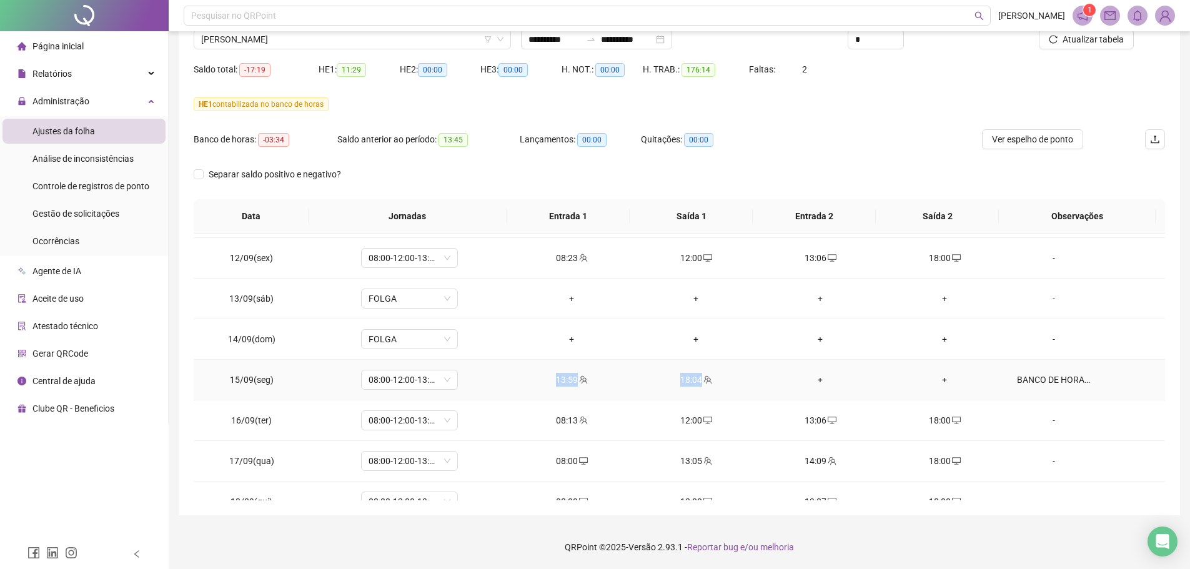
drag, startPoint x: 527, startPoint y: 379, endPoint x: 797, endPoint y: 379, distance: 269.3
click at [797, 379] on tr "15/09(seg) 08:00-12:00-13:12-18:00 13:59 18:04 + + BANCO DE HORAS NO PERIODO MA…" at bounding box center [680, 380] width 972 height 41
click at [759, 389] on td "+" at bounding box center [821, 380] width 124 height 41
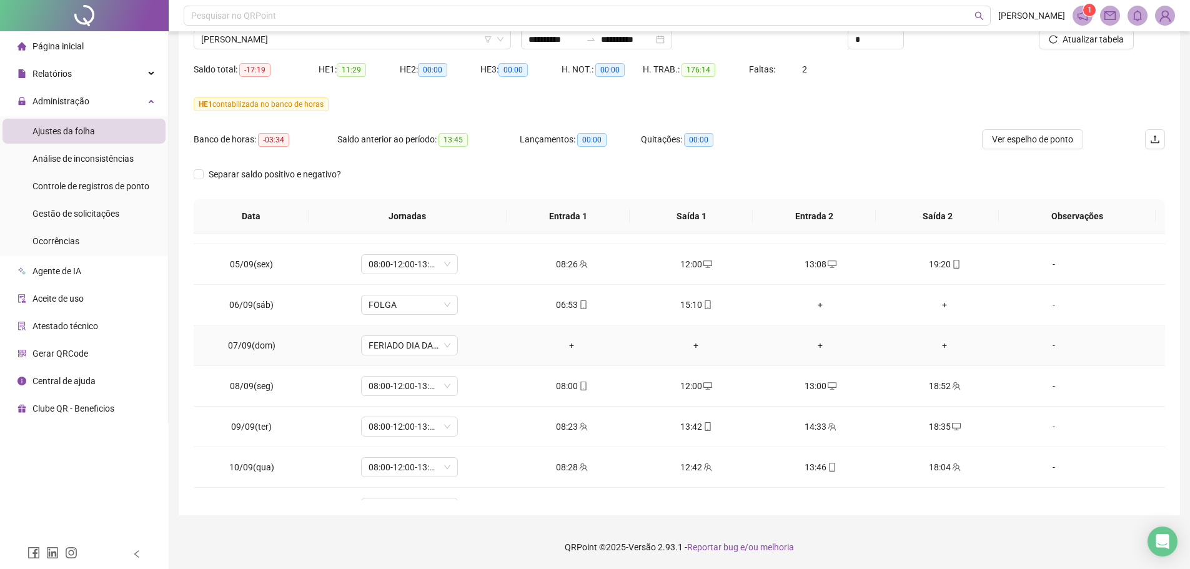
scroll to position [577, 0]
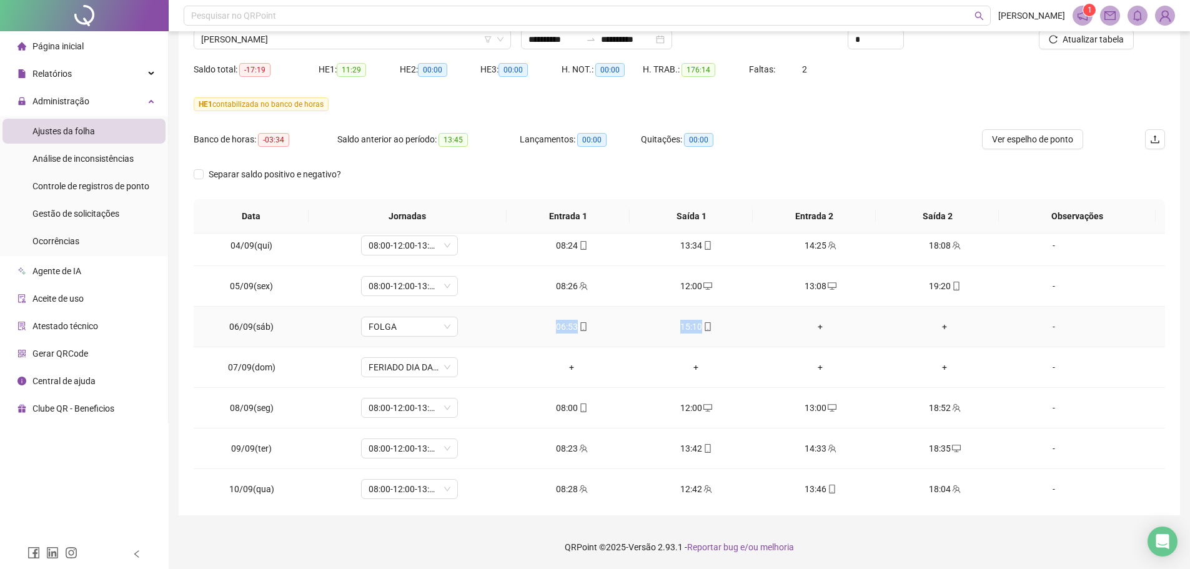
click at [806, 341] on tr "06/09(sáb) FOLGA 06:53 15:10 + + -" at bounding box center [680, 327] width 972 height 41
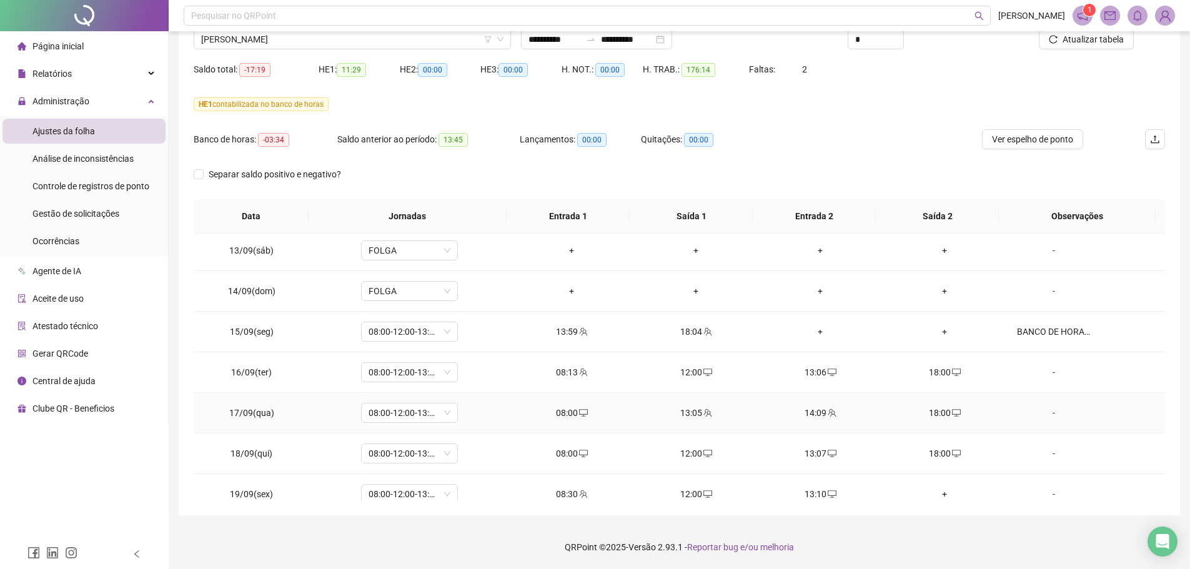
scroll to position [952, 0]
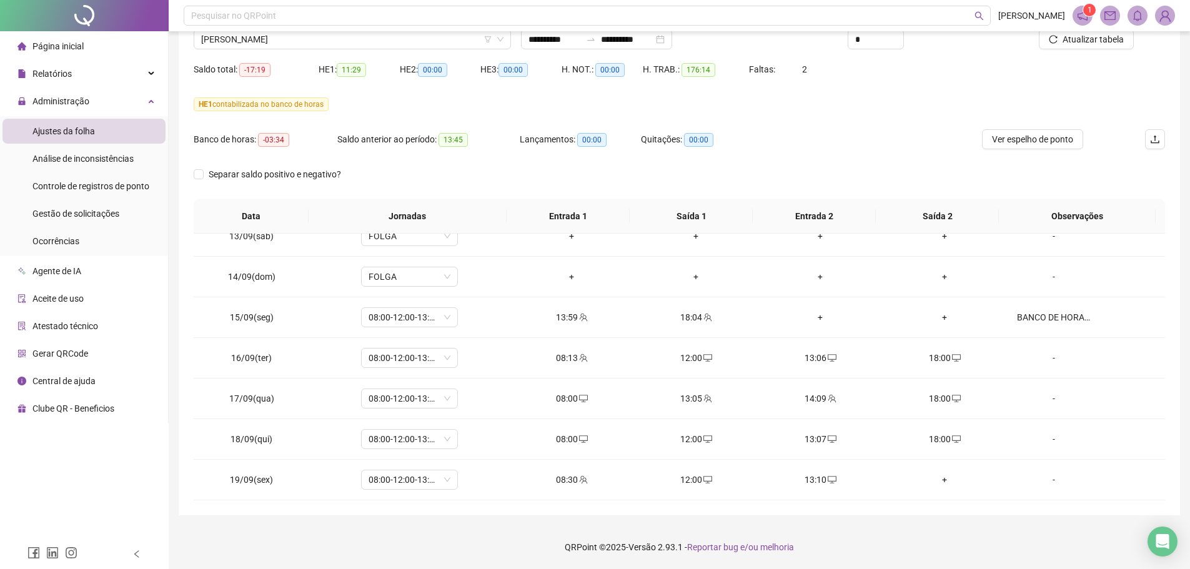
click at [920, 541] on footer "QRPoint © 2025 - Versão 2.93.1 - Reportar bug e/ou melhoria" at bounding box center [680, 548] width 1022 height 44
click at [920, 539] on footer "QRPoint © 2025 - Versão 2.93.1 - Reportar bug e/ou melhoria" at bounding box center [680, 548] width 1022 height 44
click at [921, 539] on footer "QRPoint © 2025 - Versão 2.93.1 - Reportar bug e/ou melhoria" at bounding box center [680, 548] width 1022 height 44
click at [935, 479] on div "+" at bounding box center [945, 480] width 104 height 14
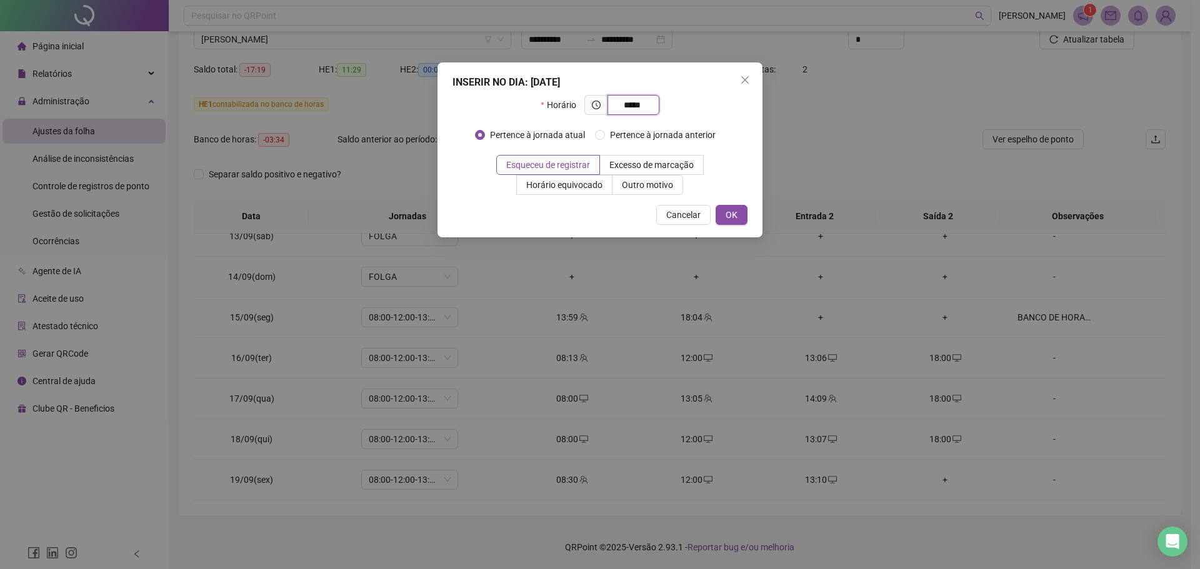
type input "*****"
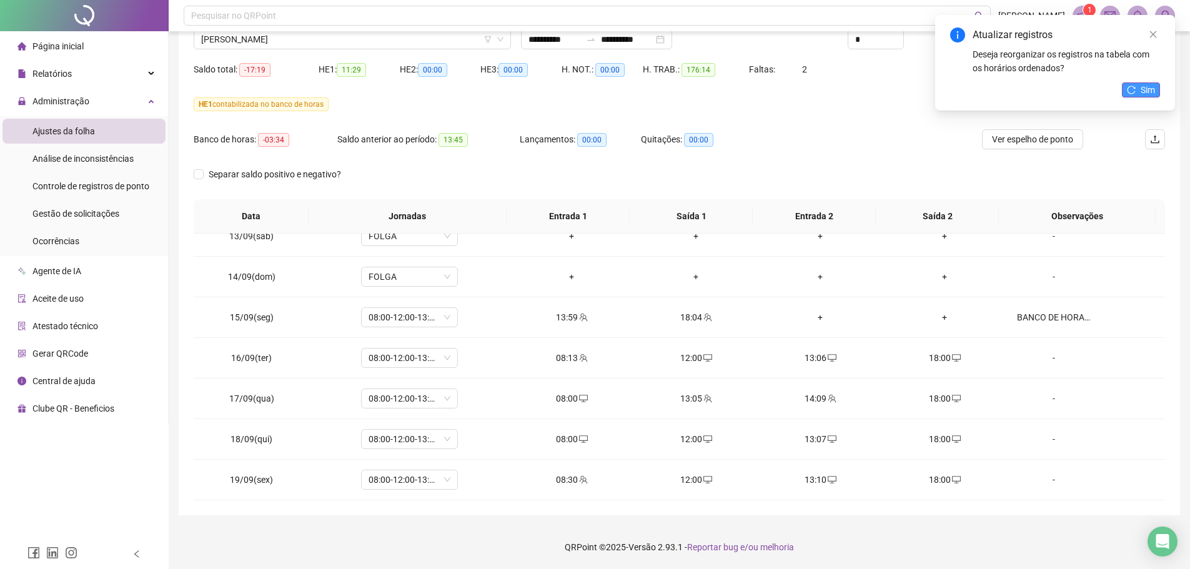
click at [1145, 87] on span "Sim" at bounding box center [1148, 90] width 14 height 14
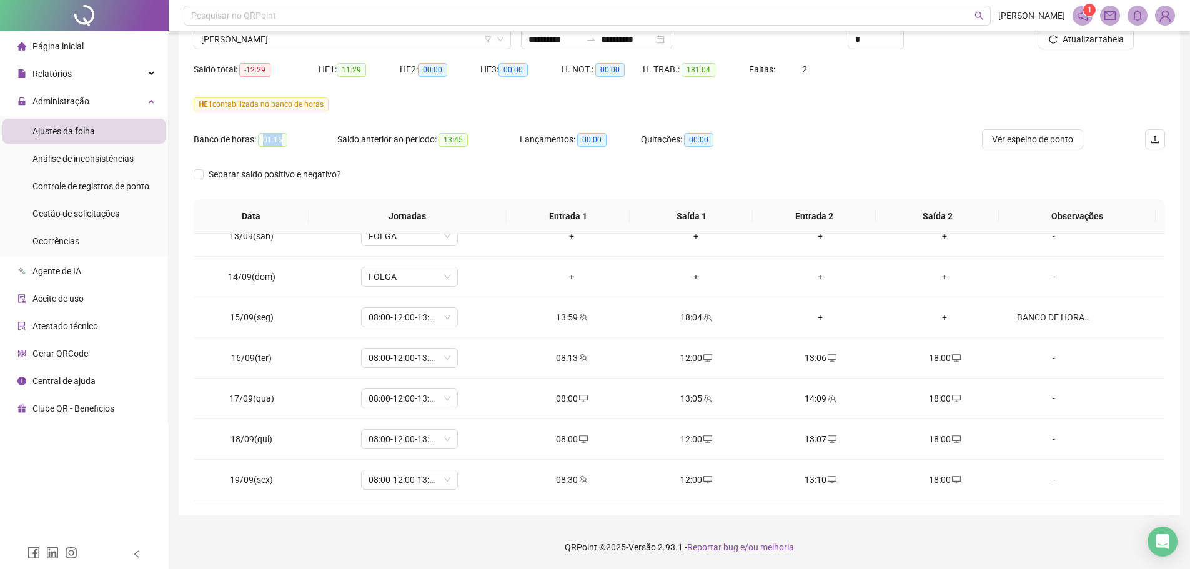
drag, startPoint x: 259, startPoint y: 136, endPoint x: 307, endPoint y: 141, distance: 48.3
click at [307, 141] on div "Banco de horas: 01:16" at bounding box center [266, 139] width 144 height 14
click at [957, 479] on div "18:00" at bounding box center [945, 480] width 104 height 14
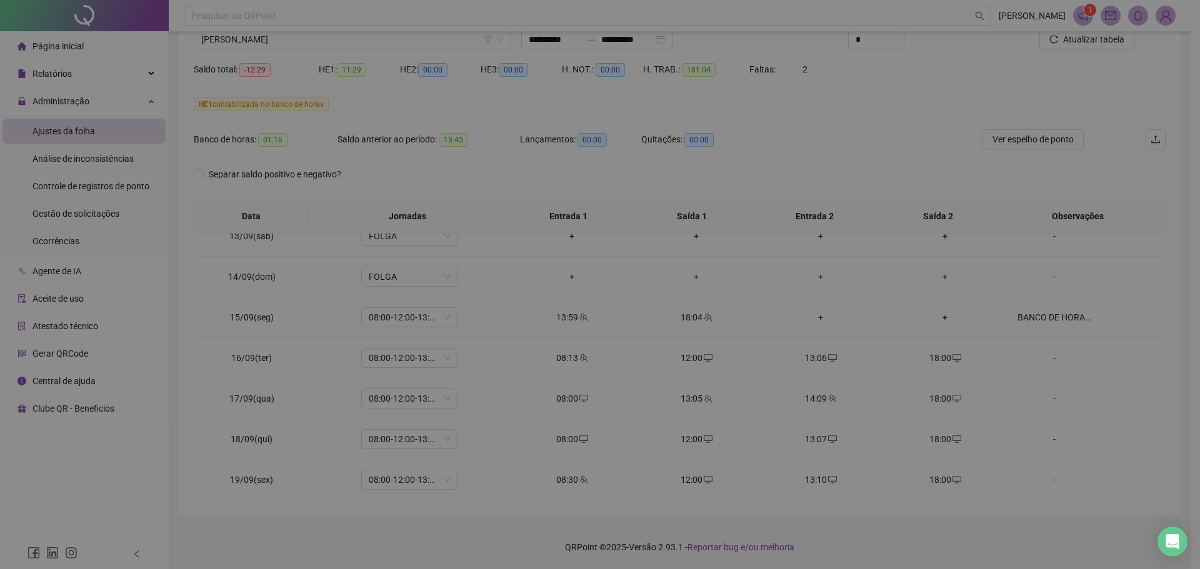
type input "**********"
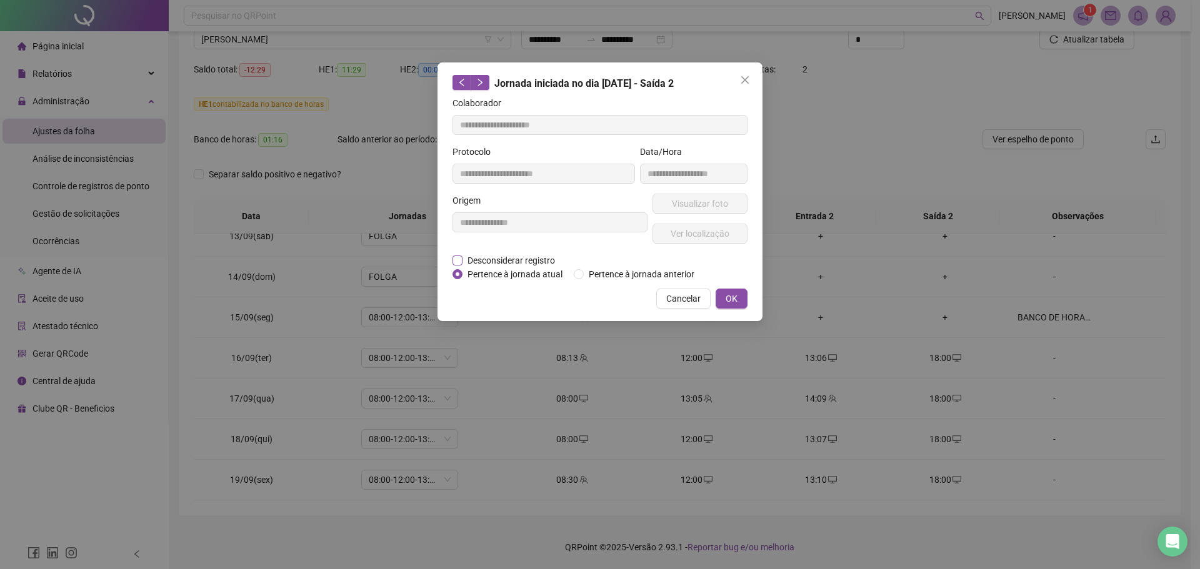
click at [532, 259] on span "Desconsiderar registro" at bounding box center [510, 261] width 97 height 14
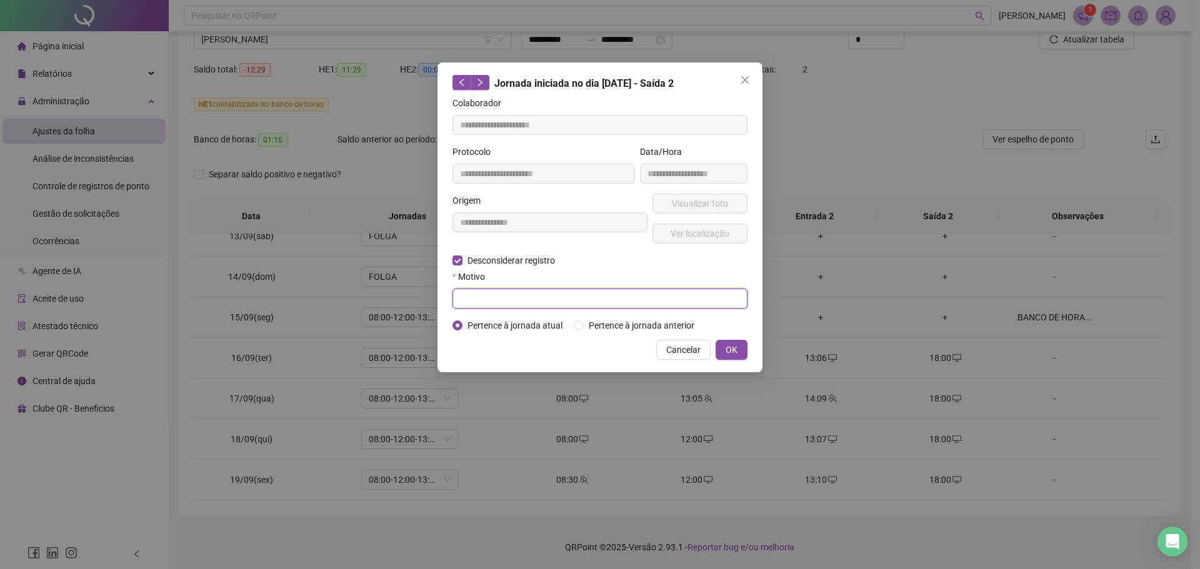
click at [507, 304] on input "text" at bounding box center [599, 299] width 295 height 20
type input "**********"
click at [736, 343] on span "OK" at bounding box center [732, 350] width 12 height 14
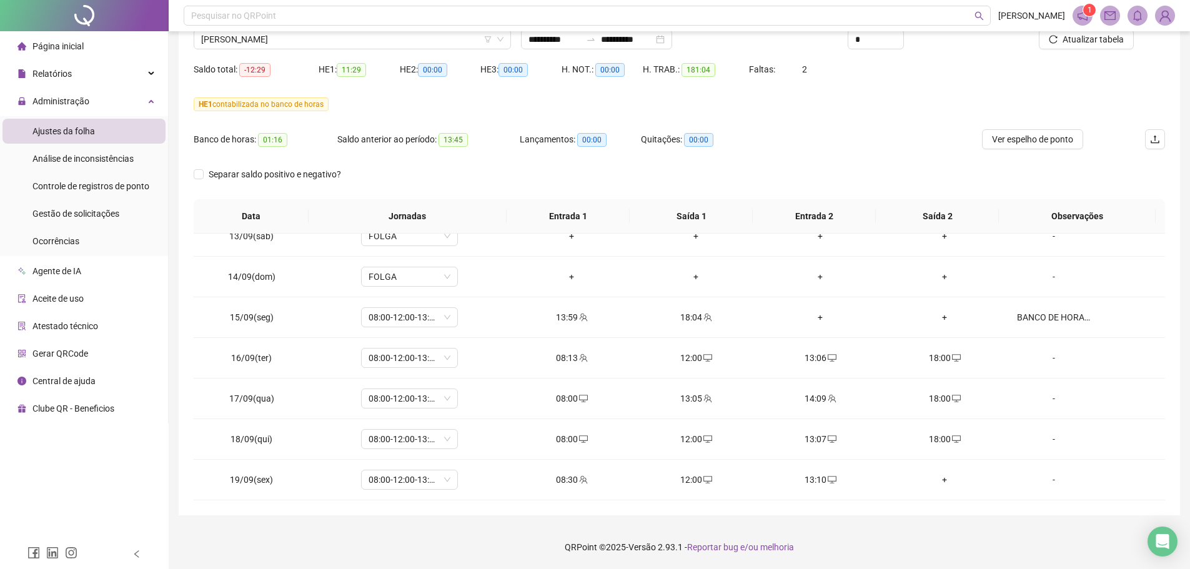
click at [826, 152] on div "Banco de horas: 01:16 Saldo anterior ao período: 13:45 Lançamentos: 00:00 Quita…" at bounding box center [558, 146] width 729 height 35
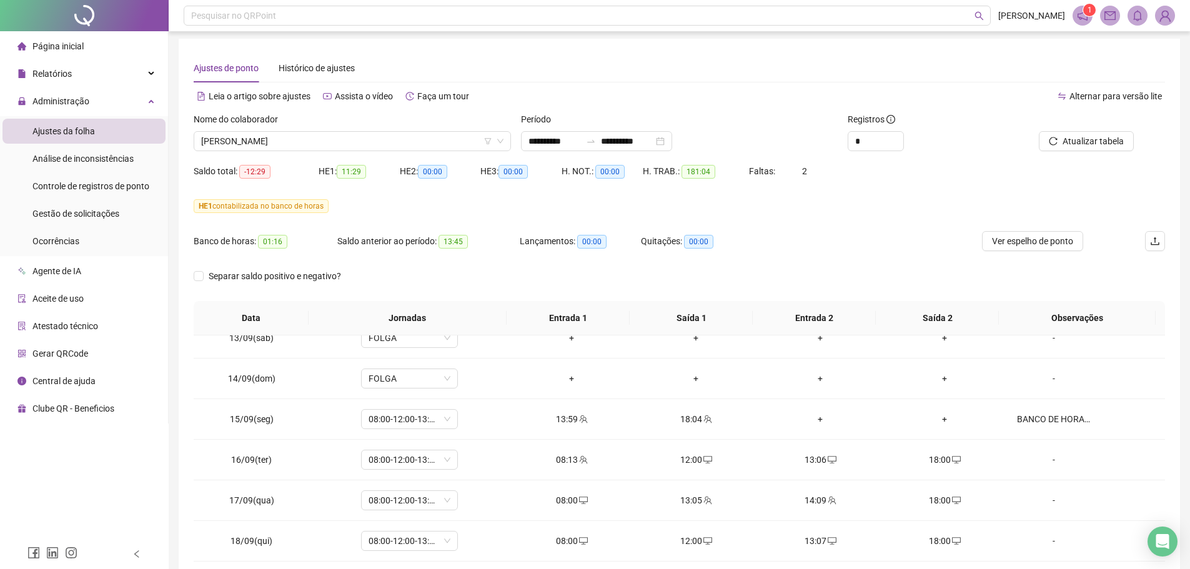
scroll to position [0, 0]
click at [1075, 137] on span "Atualizar tabela" at bounding box center [1093, 144] width 61 height 14
